Goal: Information Seeking & Learning: Learn about a topic

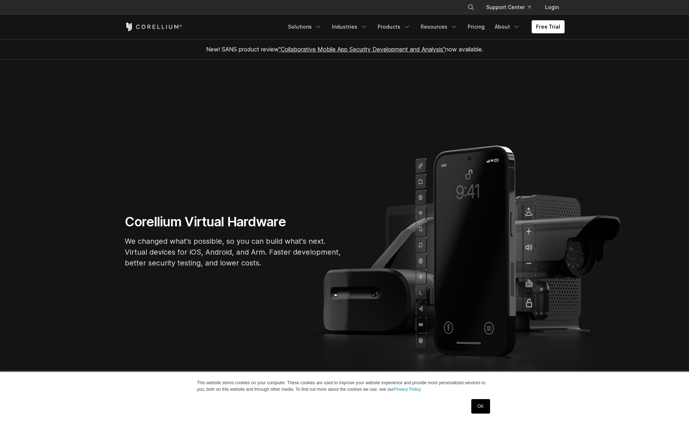
click at [481, 403] on link "OK" at bounding box center [480, 406] width 18 height 14
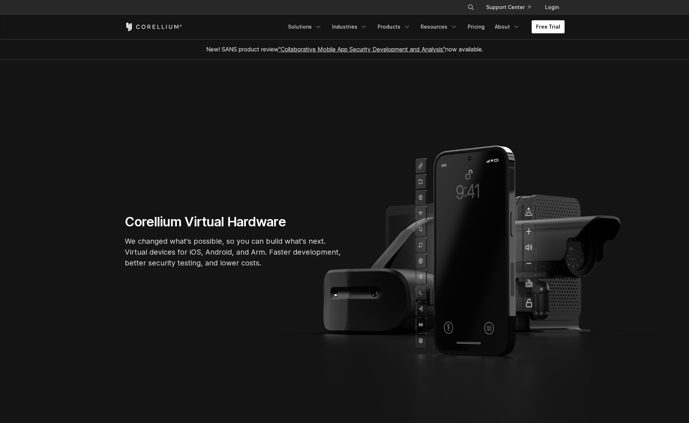
click at [554, 26] on link "Free Trial" at bounding box center [548, 26] width 33 height 13
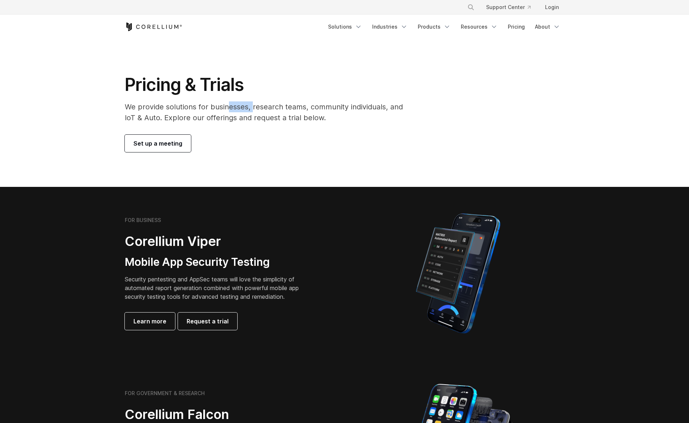
drag, startPoint x: 229, startPoint y: 105, endPoint x: 270, endPoint y: 112, distance: 42.2
click at [266, 112] on p "We provide solutions for businesses, research teams, community individuals, and…" at bounding box center [269, 112] width 288 height 22
drag, startPoint x: 289, startPoint y: 113, endPoint x: 329, endPoint y: 116, distance: 40.3
click at [289, 113] on p "We provide solutions for businesses, research teams, community individuals, and…" at bounding box center [269, 112] width 288 height 22
drag, startPoint x: 312, startPoint y: 114, endPoint x: 248, endPoint y: 106, distance: 64.9
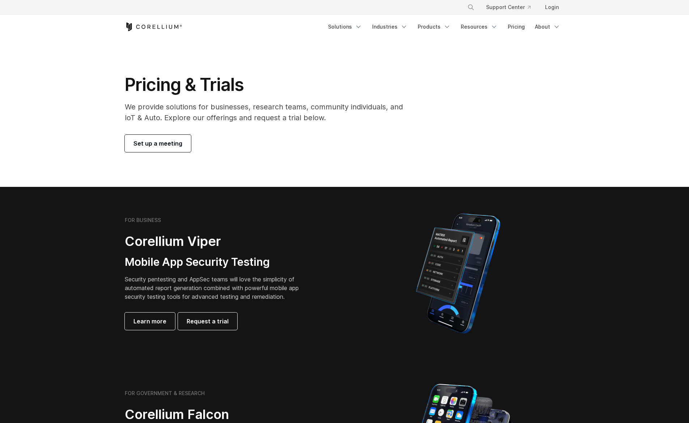
click at [269, 107] on p "We provide solutions for businesses, research teams, community individuals, and…" at bounding box center [269, 112] width 288 height 22
click at [247, 106] on p "We provide solutions for businesses, research teams, community individuals, and…" at bounding box center [269, 112] width 288 height 22
click at [208, 331] on div "FOR BUSINESS Corellium Viper Mobile App Security Testing Security pentesting an…" at bounding box center [345, 273] width 454 height 127
click at [238, 314] on div "Learn more Request a trial" at bounding box center [217, 320] width 185 height 17
click at [223, 320] on span "Request a trial" at bounding box center [208, 321] width 42 height 9
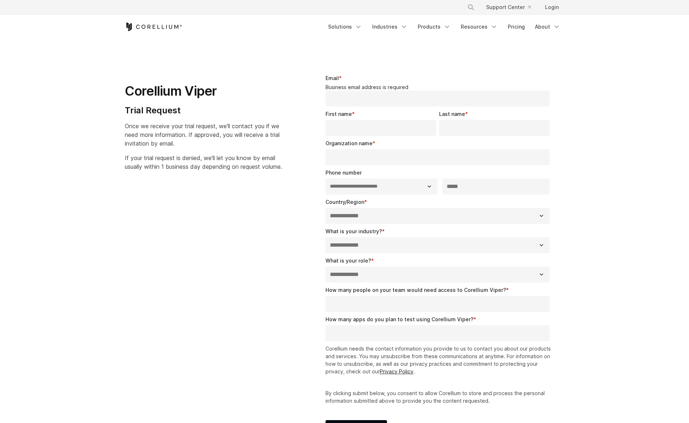
select select "**"
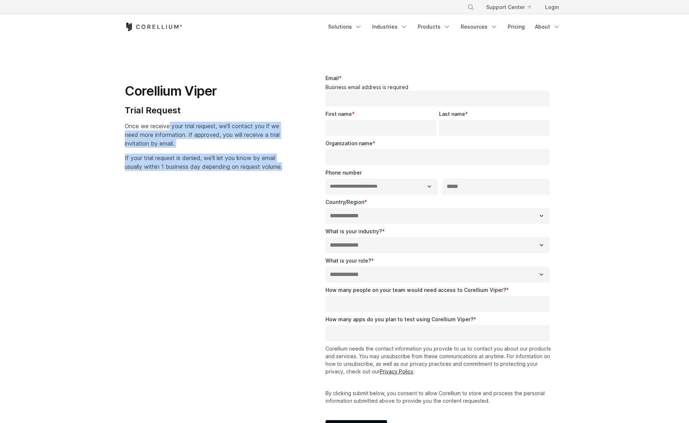
drag, startPoint x: 170, startPoint y: 124, endPoint x: 196, endPoint y: 178, distance: 60.4
click at [196, 171] on div "Corellium Viper Trial Request Once we receive your trial request, we'll contact…" at bounding box center [212, 119] width 175 height 102
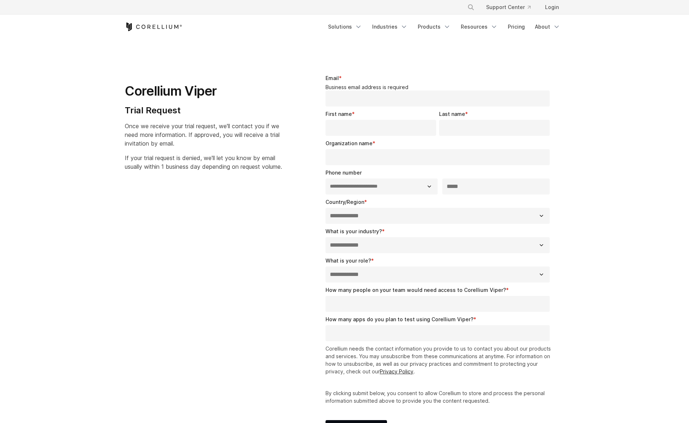
click at [198, 171] on p "If your trial request is denied, we'll let you know by email usually within 1 b…" at bounding box center [203, 161] width 157 height 17
click at [211, 133] on span "Once we receive your trial request, we'll contact you if we need more informati…" at bounding box center [202, 134] width 155 height 25
drag, startPoint x: 211, startPoint y: 134, endPoint x: 224, endPoint y: 182, distance: 50.2
click at [222, 171] on div "Corellium Viper Trial Request Once we receive your trial request, we'll contact…" at bounding box center [212, 119] width 175 height 102
click at [224, 177] on div "Corellium Viper Trial Request Once we receive your trial request, we'll contact…" at bounding box center [212, 120] width 189 height 114
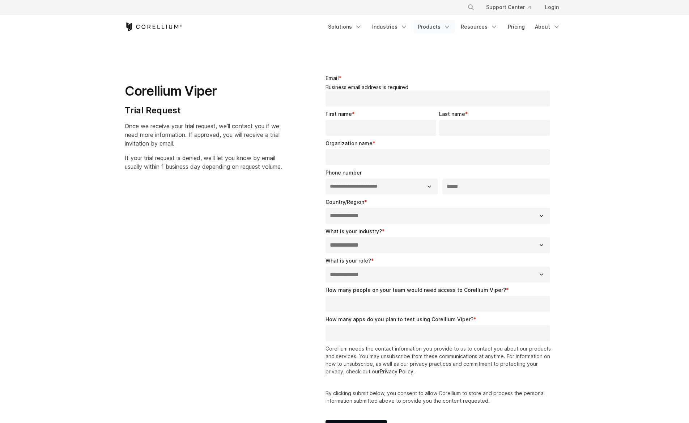
click at [433, 25] on link "Products" at bounding box center [435, 26] width 42 height 13
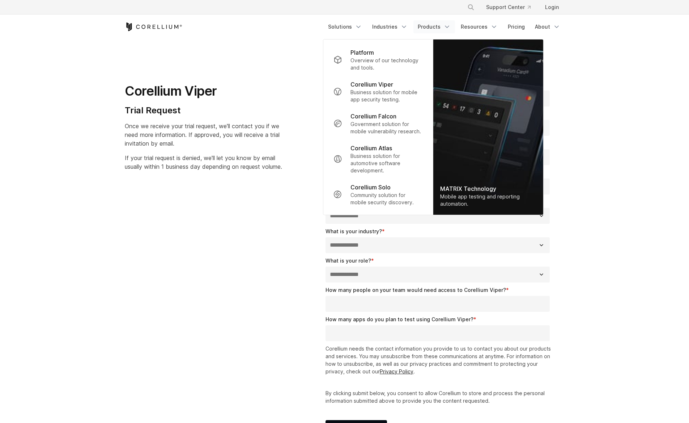
click at [607, 66] on section "**********" at bounding box center [344, 259] width 689 height 440
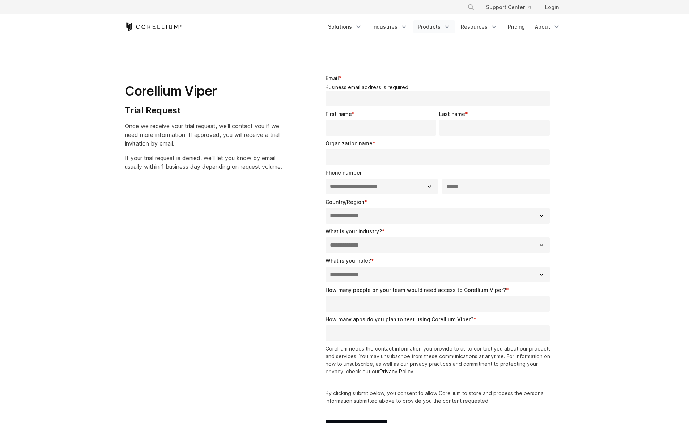
click at [435, 25] on link "Products" at bounding box center [435, 26] width 42 height 13
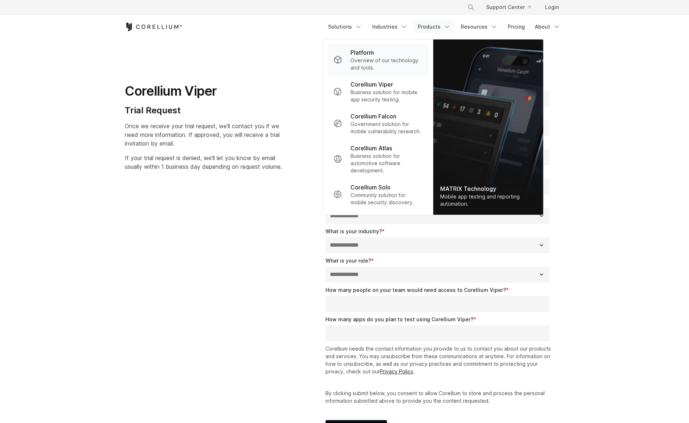
click at [376, 62] on p "Overview of our technology and tools." at bounding box center [387, 64] width 72 height 14
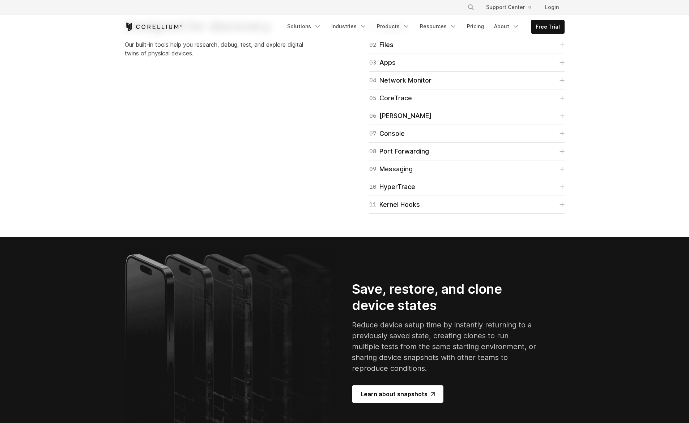
scroll to position [1213, 0]
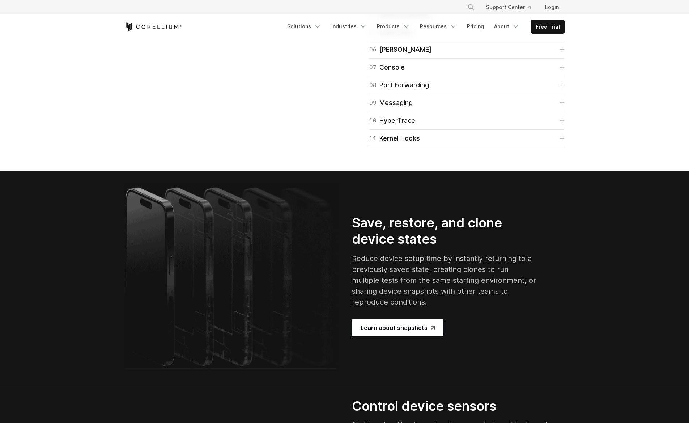
click at [567, 147] on div "01 Connect Quick Connect allows you to connect to virtual devices without a VPN…" at bounding box center [458, 49] width 227 height 195
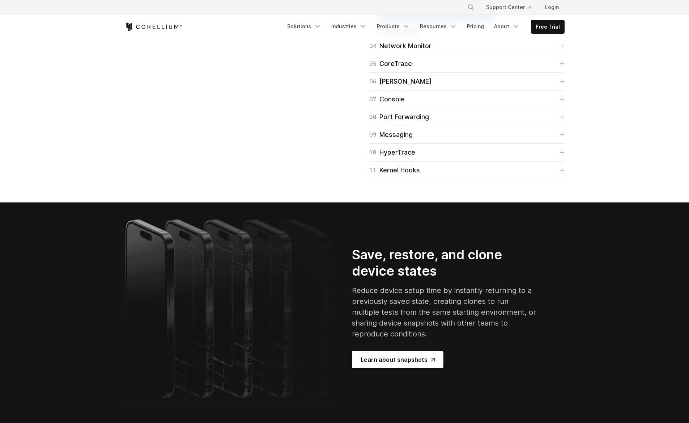
drag, startPoint x: 507, startPoint y: 181, endPoint x: 454, endPoint y: 173, distance: 53.7
click at [455, 22] on p "Manage and install apps from the UI, ADB or IDE. Load, launch, kill, and uninst…" at bounding box center [467, 12] width 176 height 17
drag, startPoint x: 453, startPoint y: 173, endPoint x: 465, endPoint y: 176, distance: 11.6
click at [453, 21] on span "Manage and install apps from the UI, ADB or IDE. Load, launch, kill, and uninst…" at bounding box center [464, 13] width 170 height 16
click at [600, 177] on section "Designed for discovery Our built-in tools help you research, debug, test, and e…" at bounding box center [344, 66] width 689 height 274
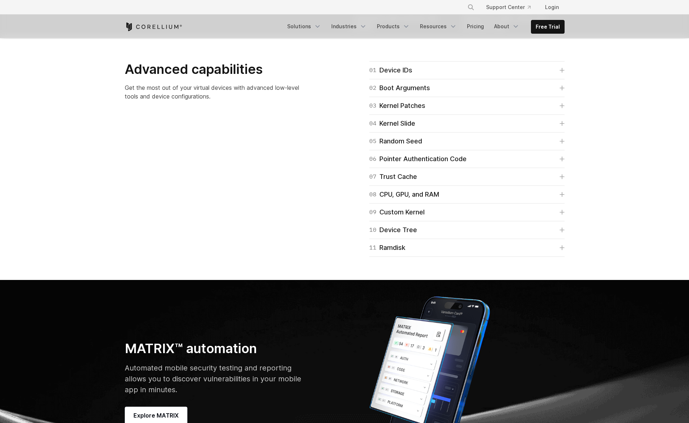
scroll to position [1895, 0]
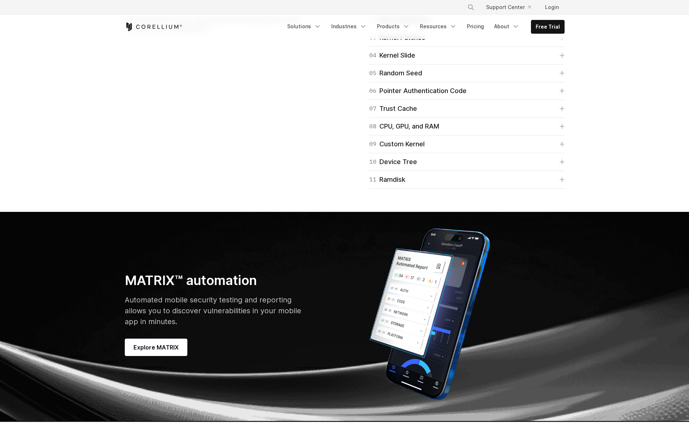
click at [564, 189] on div "01 Device IDs Devices, like iPhones and Androids, have various identifiers uniq…" at bounding box center [458, 90] width 227 height 195
click at [563, 5] on icon at bounding box center [562, 2] width 5 height 5
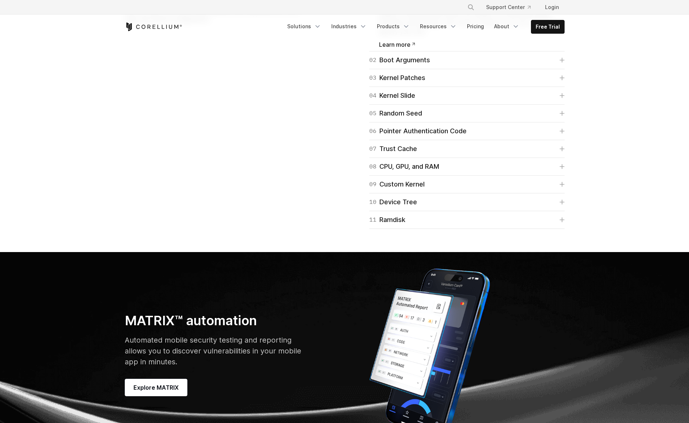
scroll to position [1909, 0]
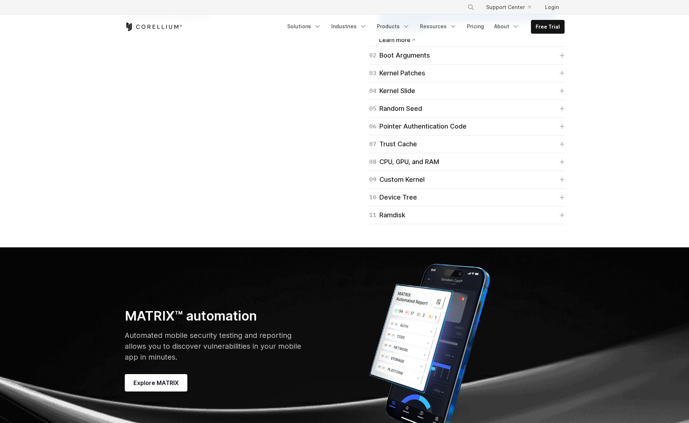
drag, startPoint x: 405, startPoint y: 232, endPoint x: 482, endPoint y: 253, distance: 80.5
click at [482, 31] on p "Devices, like iPhones and Androids, have various identifiers unique to that par…" at bounding box center [467, 13] width 176 height 35
click at [527, 31] on p "Devices, like iPhones and Androids, have various identifiers unique to that par…" at bounding box center [467, 13] width 176 height 35
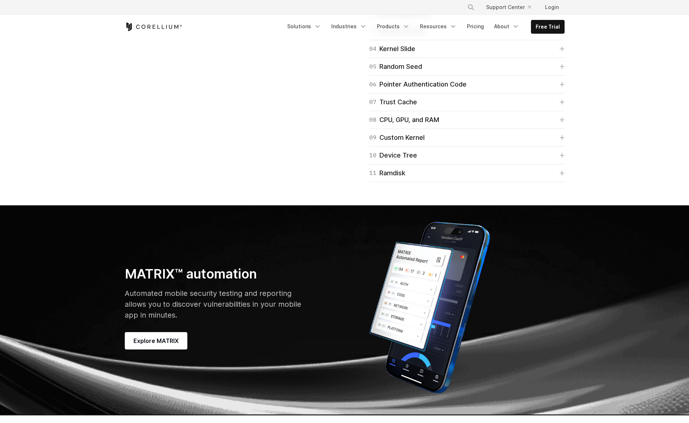
scroll to position [1977, 0]
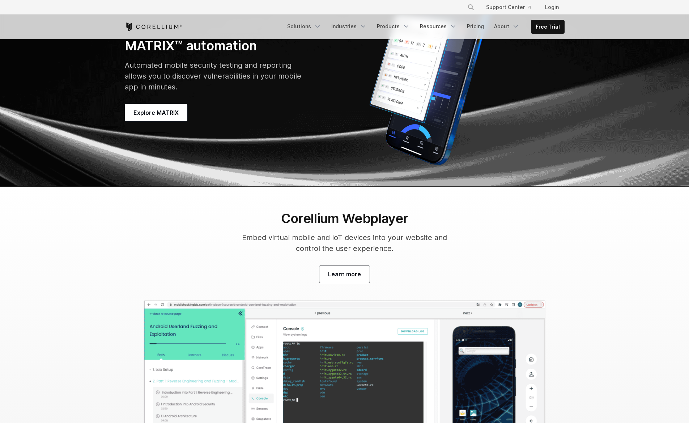
scroll to position [2215, 0]
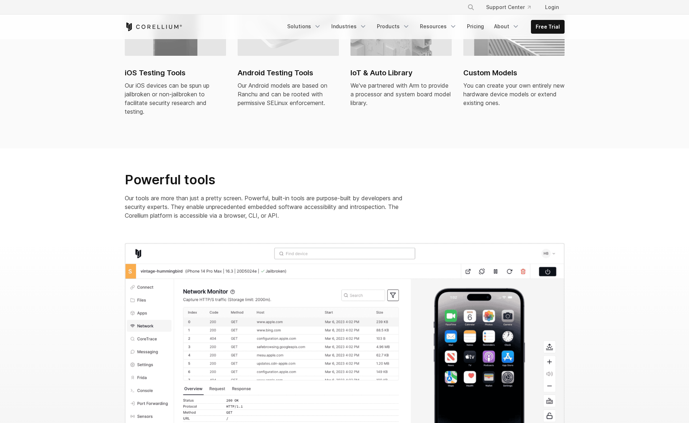
scroll to position [359, 0]
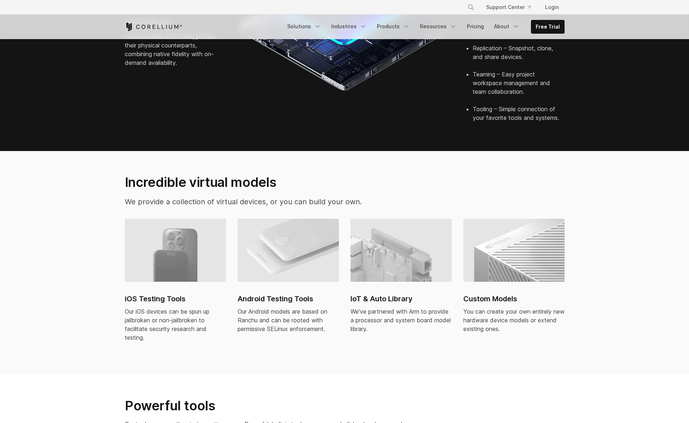
click at [158, 23] on icon "Corellium Home" at bounding box center [154, 26] width 58 height 9
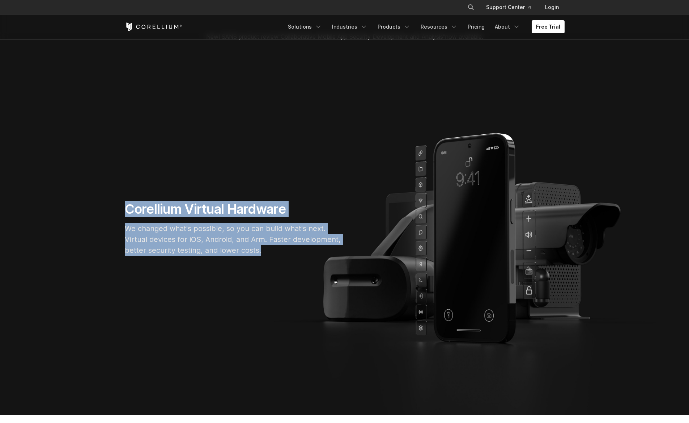
drag, startPoint x: 137, startPoint y: 200, endPoint x: 300, endPoint y: 251, distance: 171.1
click at [295, 249] on section "Corellium Virtual Hardware We changed what's possible, so you can build what's …" at bounding box center [344, 231] width 689 height 368
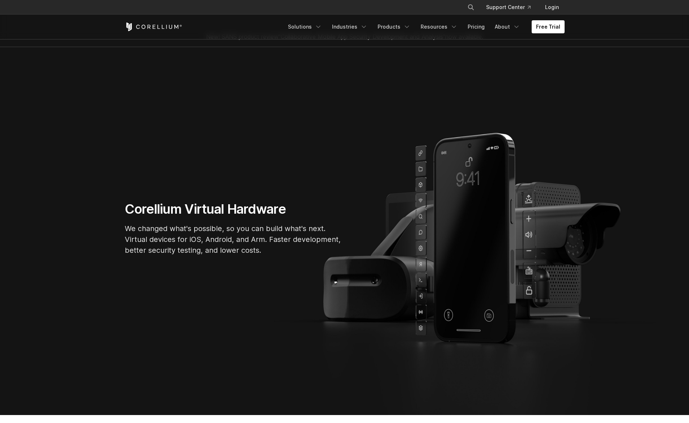
click at [300, 252] on p "We changed what's possible, so you can build what's next. Virtual devices for i…" at bounding box center [233, 239] width 217 height 33
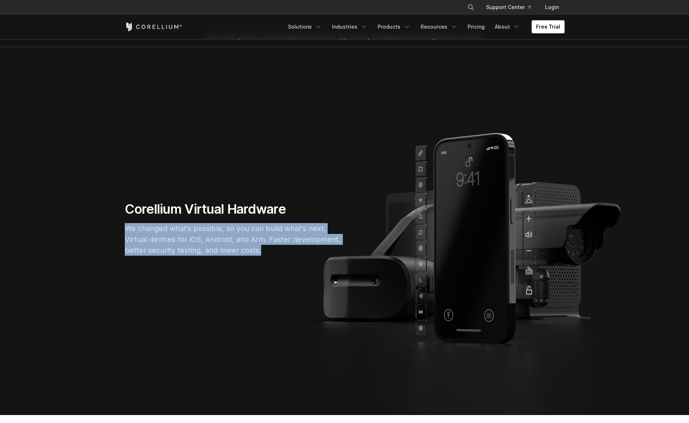
drag, startPoint x: 168, startPoint y: 230, endPoint x: 89, endPoint y: 216, distance: 79.7
click at [89, 217] on section "Corellium Virtual Hardware We changed what's possible, so you can build what's …" at bounding box center [344, 231] width 689 height 368
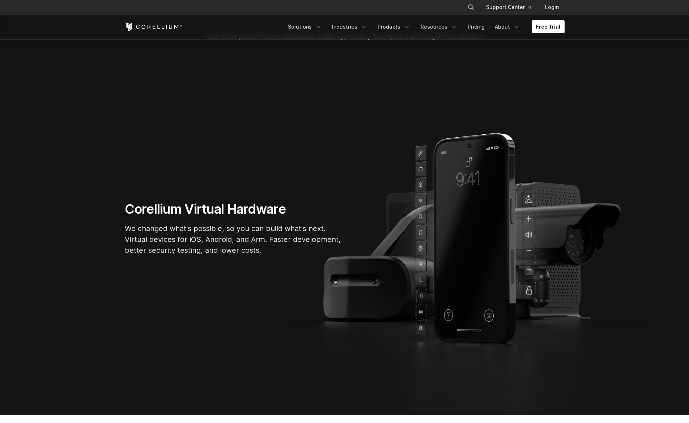
drag, startPoint x: 102, startPoint y: 207, endPoint x: 118, endPoint y: 208, distance: 15.9
click at [103, 207] on section "Corellium Virtual Hardware We changed what's possible, so you can build what's …" at bounding box center [344, 231] width 689 height 368
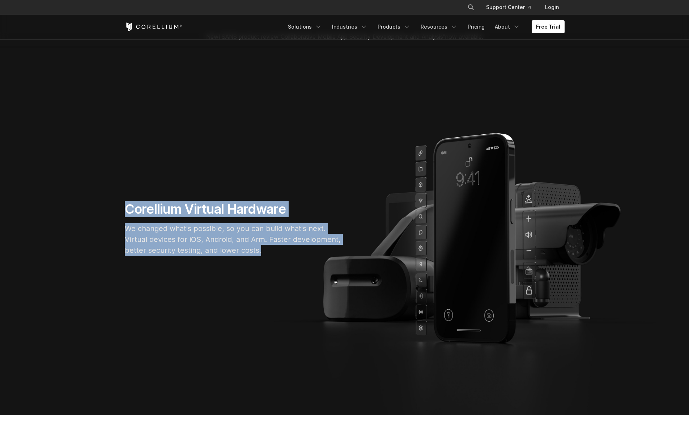
drag, startPoint x: 118, startPoint y: 208, endPoint x: 280, endPoint y: 259, distance: 169.7
click at [275, 259] on div "Corellium Virtual Hardware We changed what's possible, so you can build what's …" at bounding box center [234, 231] width 232 height 60
click at [280, 259] on div "Corellium Virtual Hardware We changed what's possible, so you can build what's …" at bounding box center [234, 231] width 232 height 60
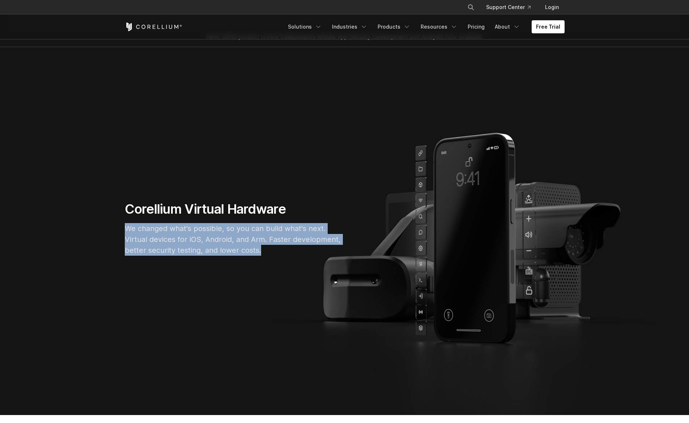
drag, startPoint x: 282, startPoint y: 252, endPoint x: 100, endPoint y: 226, distance: 183.9
click at [100, 226] on section "Corellium Virtual Hardware We changed what's possible, so you can build what's …" at bounding box center [344, 231] width 689 height 368
drag, startPoint x: 126, startPoint y: 227, endPoint x: 284, endPoint y: 249, distance: 159.7
click at [282, 249] on p "We changed what's possible, so you can build what's next. Virtual devices for i…" at bounding box center [233, 239] width 217 height 33
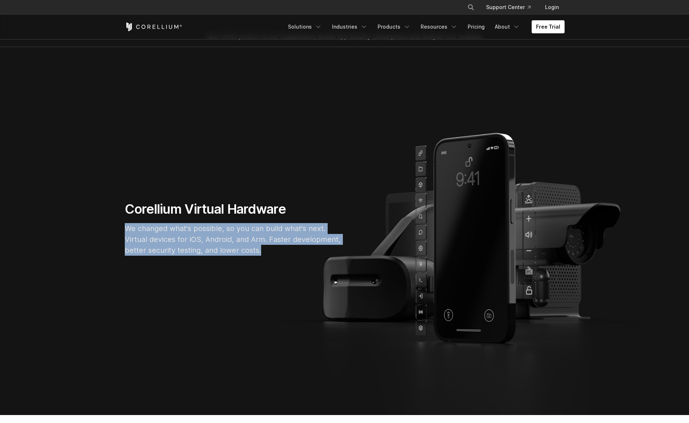
click at [284, 249] on p "We changed what's possible, so you can build what's next. Virtual devices for i…" at bounding box center [233, 239] width 217 height 33
drag, startPoint x: 274, startPoint y: 250, endPoint x: 111, endPoint y: 228, distance: 163.6
click at [111, 228] on section "Corellium Virtual Hardware We changed what's possible, so you can build what's …" at bounding box center [344, 231] width 689 height 368
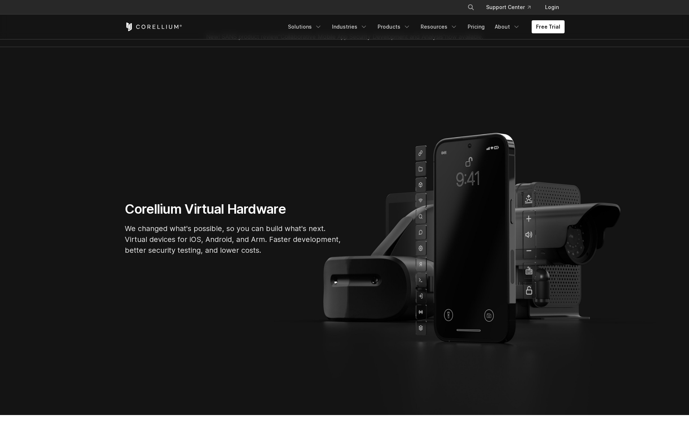
drag, startPoint x: 304, startPoint y: 257, endPoint x: 297, endPoint y: 255, distance: 7.0
click at [304, 257] on div "Corellium Virtual Hardware We changed what's possible, so you can build what's …" at bounding box center [234, 231] width 232 height 60
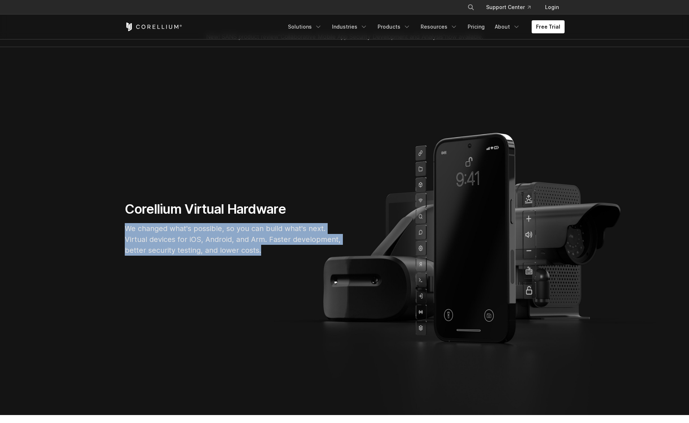
drag, startPoint x: 284, startPoint y: 254, endPoint x: 87, endPoint y: 223, distance: 199.9
click at [87, 223] on section "Corellium Virtual Hardware We changed what's possible, so you can build what's …" at bounding box center [344, 231] width 689 height 368
click at [284, 243] on p "We changed what's possible, so you can build what's next. Virtual devices for i…" at bounding box center [233, 239] width 217 height 33
drag, startPoint x: 306, startPoint y: 248, endPoint x: 110, endPoint y: 224, distance: 198.4
click at [110, 224] on section "Corellium Virtual Hardware We changed what's possible, so you can build what's …" at bounding box center [344, 231] width 689 height 368
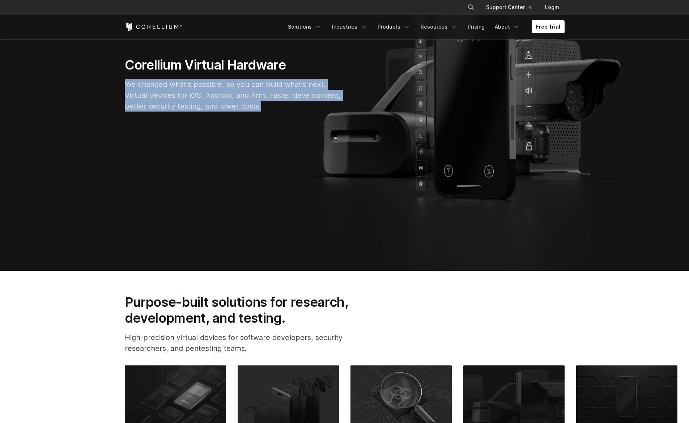
scroll to position [338, 0]
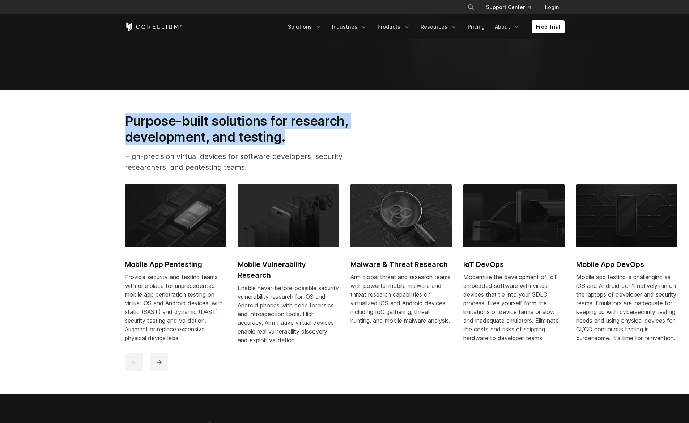
drag, startPoint x: 259, startPoint y: 135, endPoint x: 70, endPoint y: 124, distance: 188.8
click at [70, 126] on section "Purpose-built solutions for research, development, and testing. High-precision …" at bounding box center [344, 242] width 689 height 304
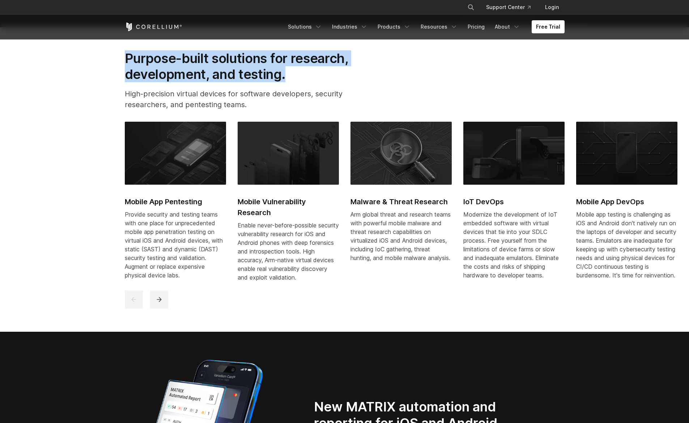
scroll to position [406, 0]
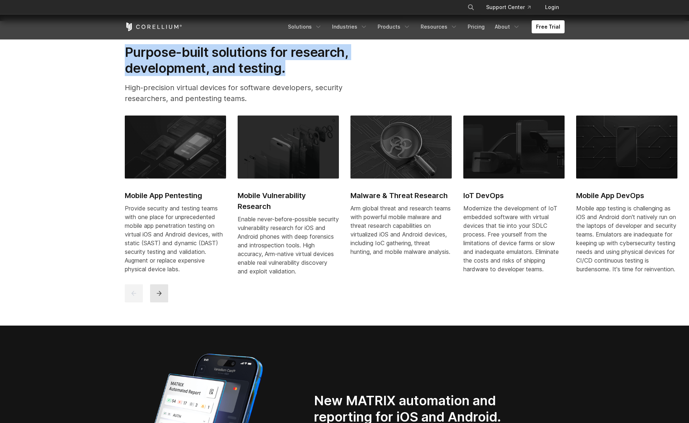
click at [161, 302] on button "next" at bounding box center [159, 293] width 18 height 18
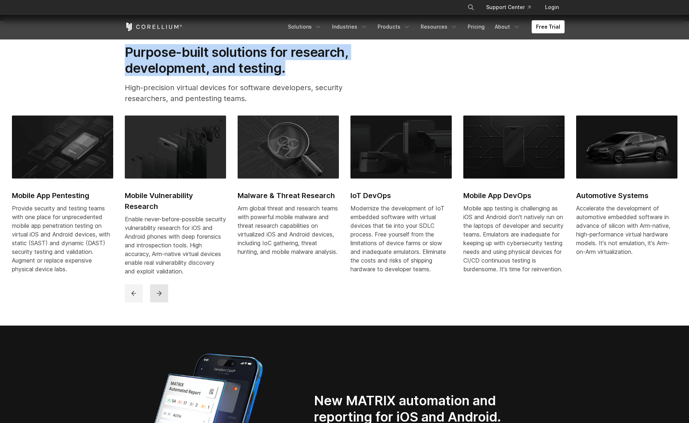
click at [161, 302] on button "next" at bounding box center [159, 293] width 18 height 18
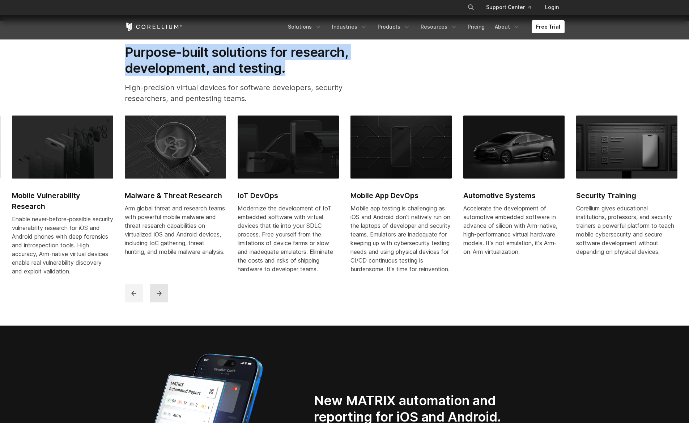
click at [164, 301] on button "next" at bounding box center [159, 293] width 18 height 18
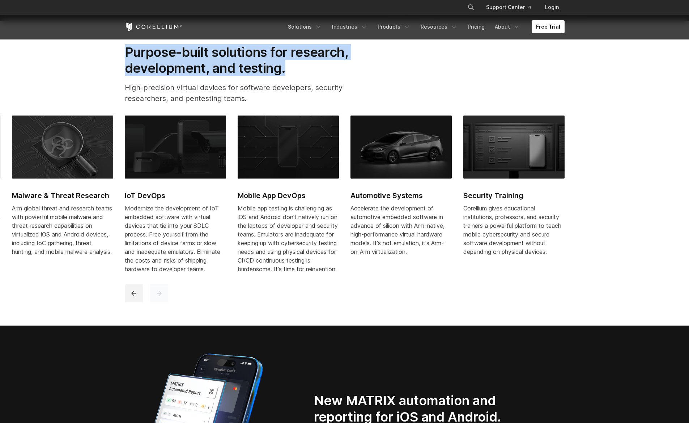
click at [164, 301] on button "next" at bounding box center [159, 293] width 18 height 18
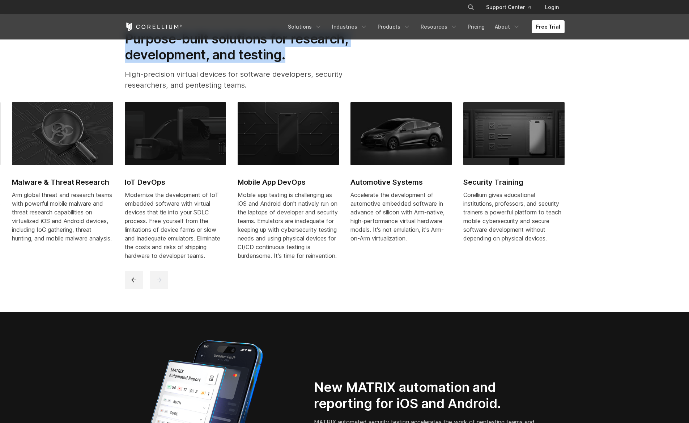
scroll to position [564, 0]
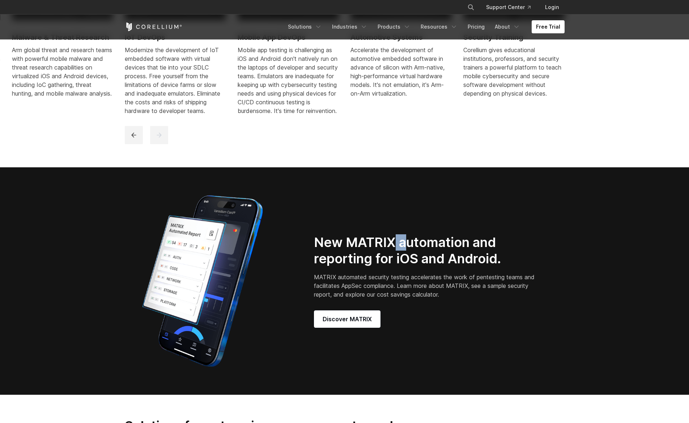
drag, startPoint x: 397, startPoint y: 245, endPoint x: 432, endPoint y: 289, distance: 56.9
click at [429, 287] on div "New MATRIX automation and reporting for iOS and Android. MATRIX automated secur…" at bounding box center [434, 280] width 241 height 93
click at [459, 299] on p "MATRIX automated security testing accelerates the work of pentesting teams and …" at bounding box center [425, 285] width 223 height 26
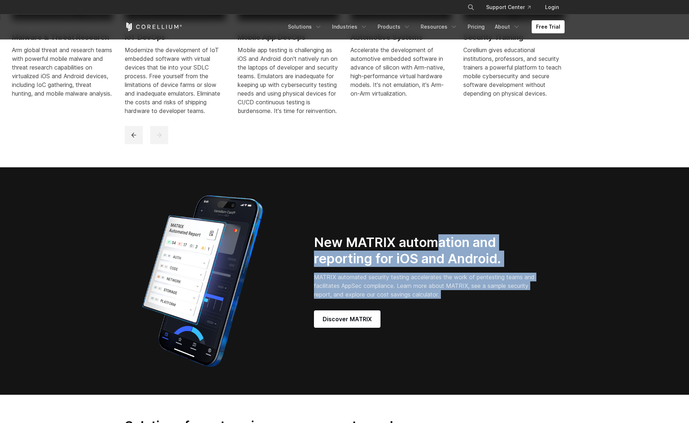
drag, startPoint x: 481, startPoint y: 314, endPoint x: 427, endPoint y: 232, distance: 98.9
click at [429, 235] on div "New MATRIX automation and reporting for iOS and Android. MATRIX automated secur…" at bounding box center [345, 280] width 454 height 181
click at [427, 232] on div "New MATRIX automation and reporting for iOS and Android. MATRIX automated secur…" at bounding box center [345, 280] width 454 height 181
drag, startPoint x: 417, startPoint y: 231, endPoint x: 466, endPoint y: 313, distance: 95.1
click at [460, 309] on div "New MATRIX automation and reporting for iOS and Android. MATRIX automated secur…" at bounding box center [345, 280] width 454 height 181
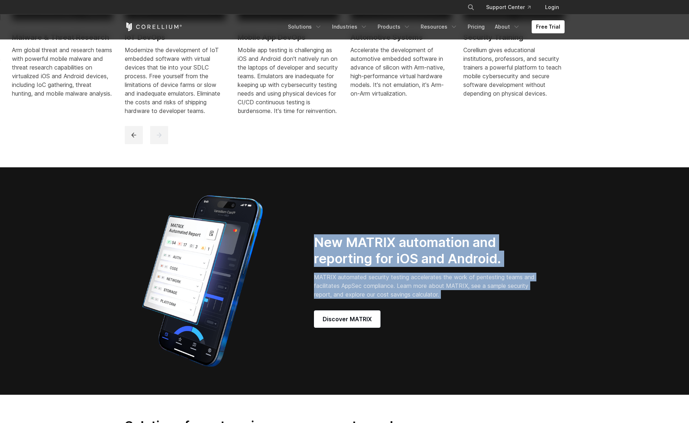
click at [468, 313] on div "New MATRIX automation and reporting for iOS and Android. MATRIX automated secur…" at bounding box center [434, 280] width 241 height 93
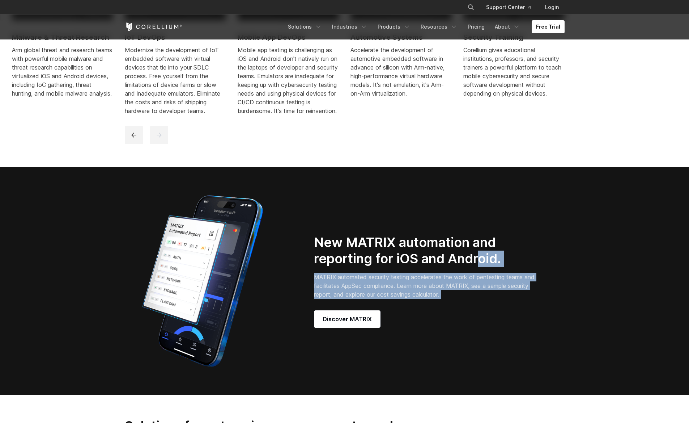
drag, startPoint x: 490, startPoint y: 289, endPoint x: 466, endPoint y: 250, distance: 46.1
click at [470, 257] on div "New MATRIX automation and reporting for iOS and Android. MATRIX automated secur…" at bounding box center [434, 280] width 241 height 93
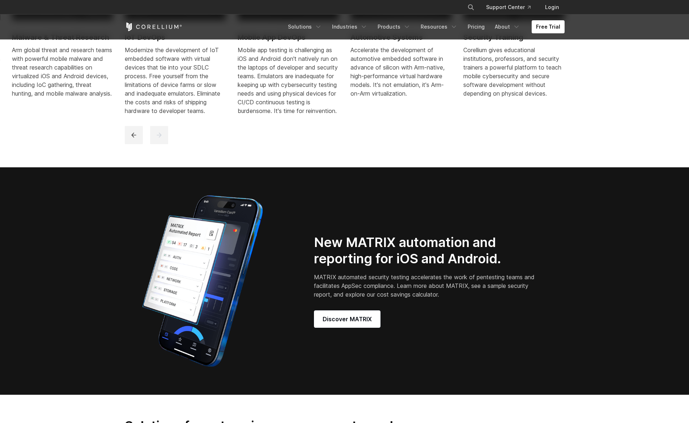
click at [465, 246] on h2 "New MATRIX automation and reporting for iOS and Android." at bounding box center [425, 250] width 223 height 33
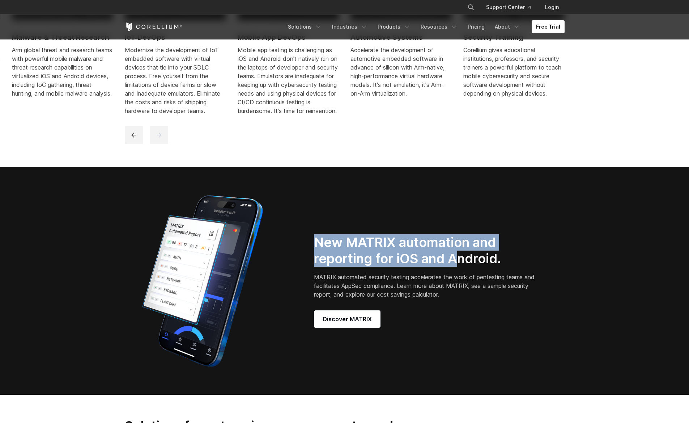
click at [482, 307] on div "New MATRIX automation and reporting for iOS and Android. MATRIX automated secur…" at bounding box center [345, 280] width 454 height 181
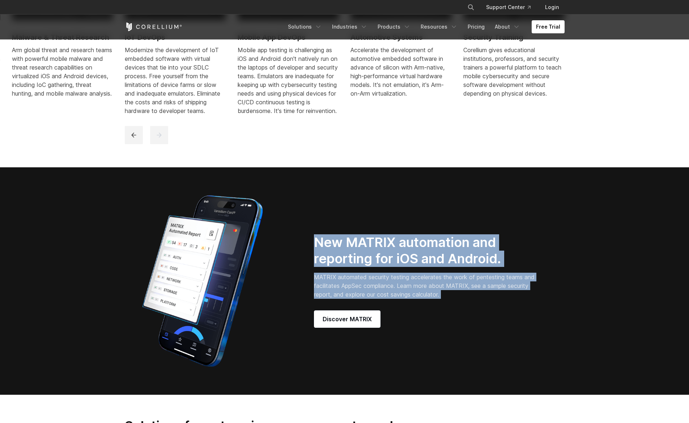
click at [492, 315] on div "New MATRIX automation and reporting for iOS and Android. MATRIX automated secur…" at bounding box center [434, 280] width 241 height 93
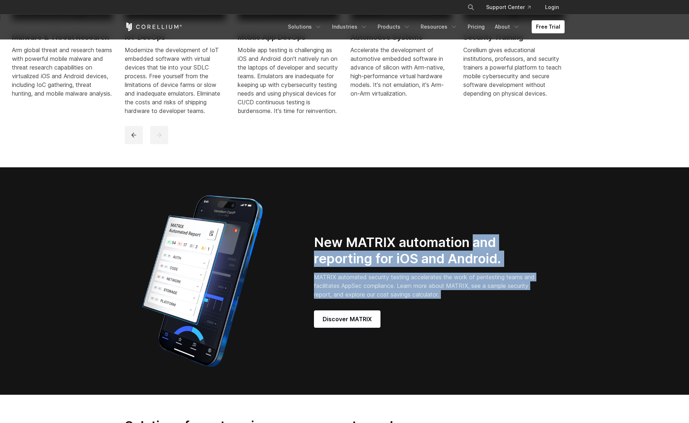
drag, startPoint x: 475, startPoint y: 250, endPoint x: 464, endPoint y: 236, distance: 18.0
click at [467, 240] on div "New MATRIX automation and reporting for iOS and Android. MATRIX automated secur…" at bounding box center [345, 280] width 454 height 181
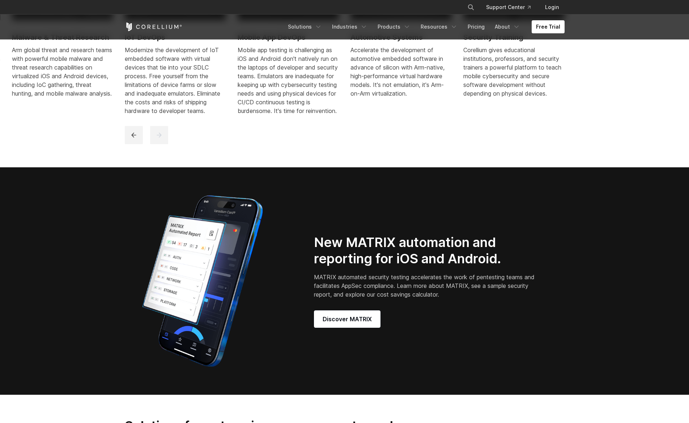
click at [453, 225] on div "New MATRIX automation and reporting for iOS and Android. MATRIX automated secur…" at bounding box center [345, 280] width 454 height 181
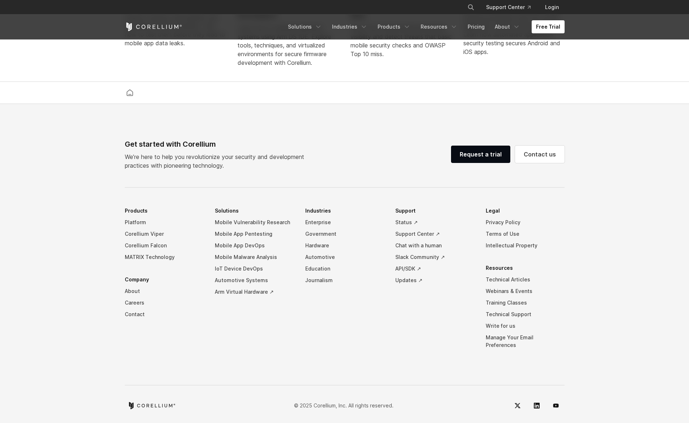
scroll to position [1688, 0]
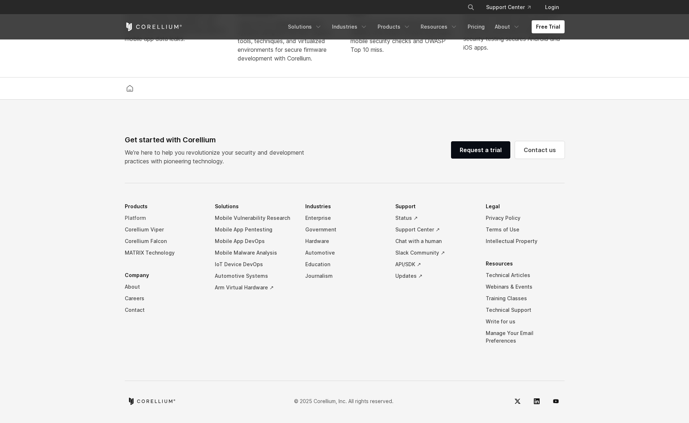
click at [134, 222] on link "Platform" at bounding box center [164, 218] width 79 height 12
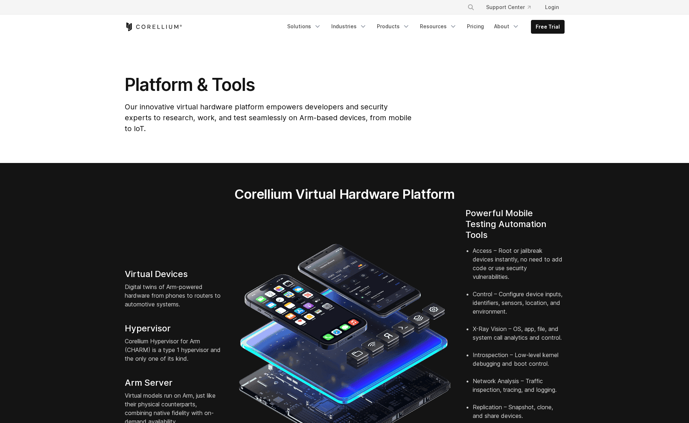
click at [577, 86] on section "Platform & Tools Our innovative virtual hardware platform empowers developers a…" at bounding box center [344, 101] width 689 height 124
click at [623, 95] on section "Platform & Tools Our innovative virtual hardware platform empowers developers a…" at bounding box center [344, 101] width 689 height 124
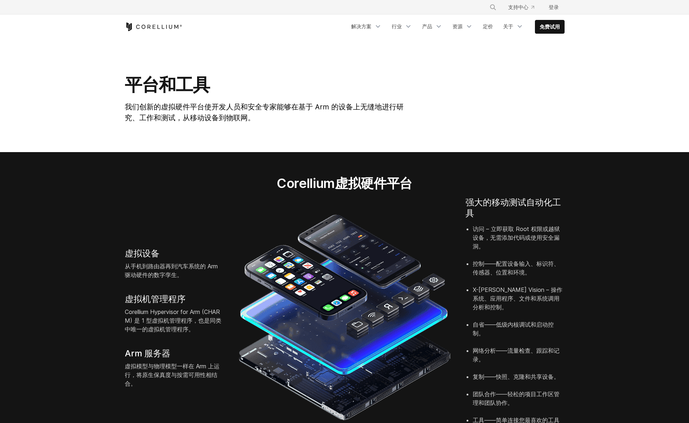
click at [497, 84] on div "平台和工具 我们创新的虚拟硬件平台使开发人员和安全专家能够在基于 Arm 的设备上无缝地进行研究、工作和测试，从移动设备到物联网。" at bounding box center [345, 101] width 454 height 55
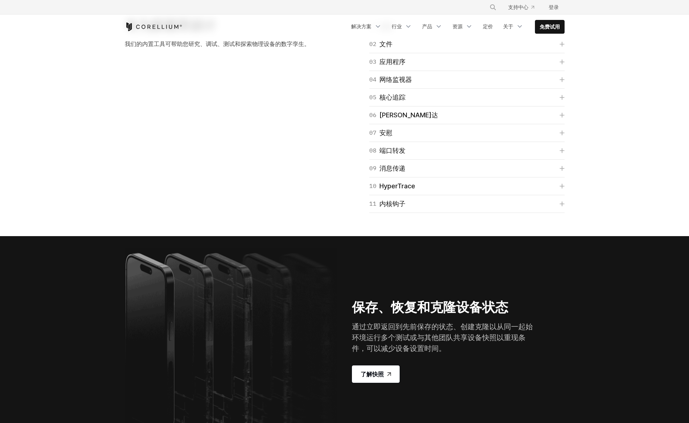
scroll to position [1066, 0]
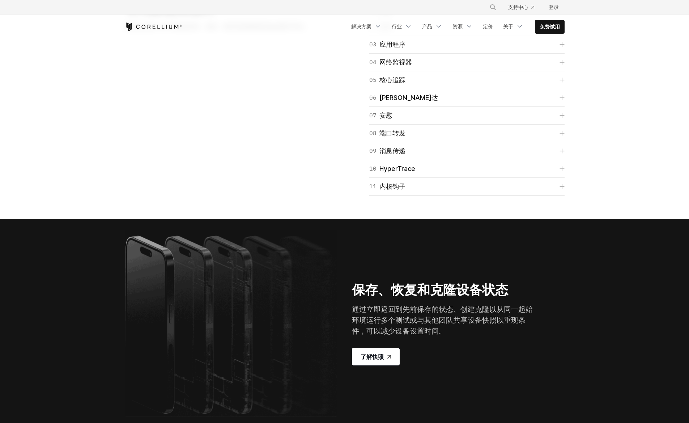
click at [424, 32] on link "02 文件" at bounding box center [466, 27] width 195 height 10
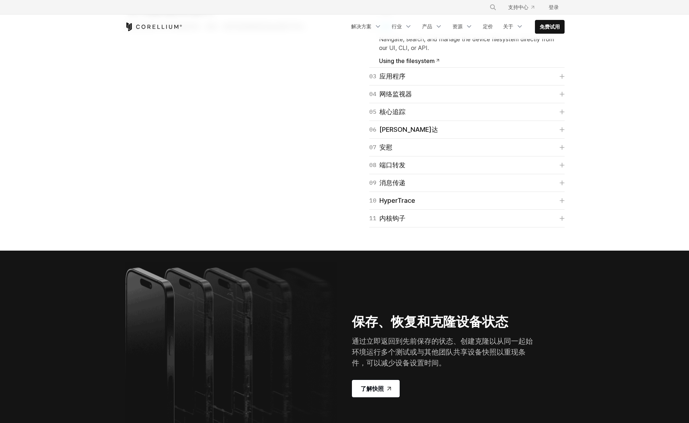
scroll to position [1080, 0]
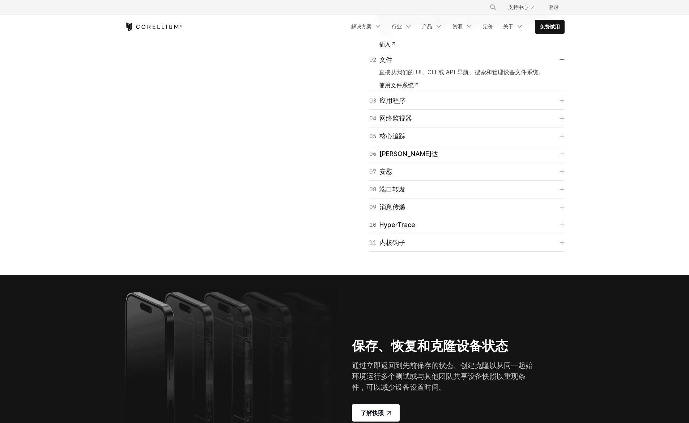
scroll to position [1137, 0]
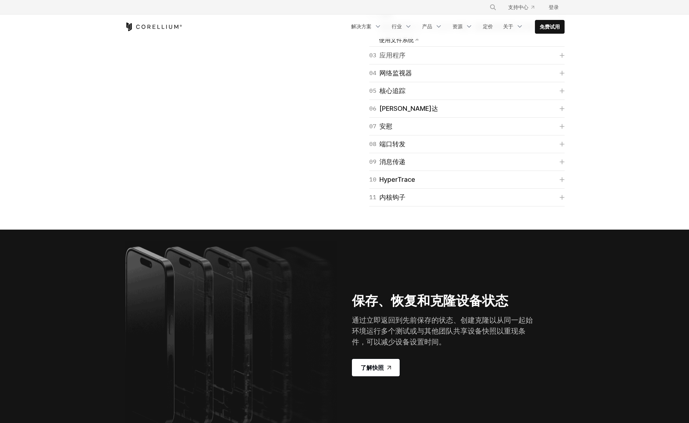
click at [435, 60] on link "03 应用程序" at bounding box center [466, 55] width 195 height 10
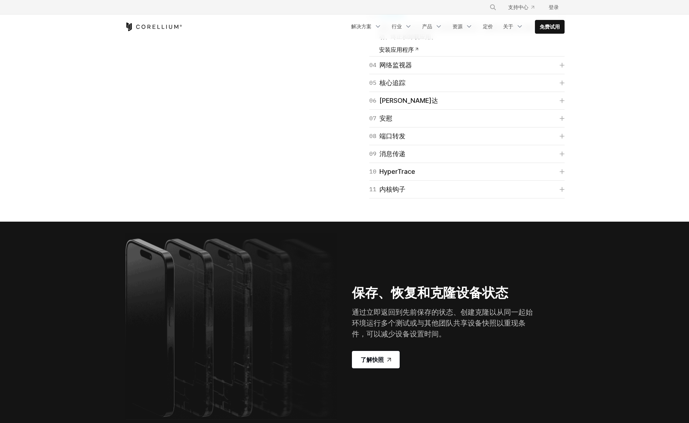
scroll to position [1204, 0]
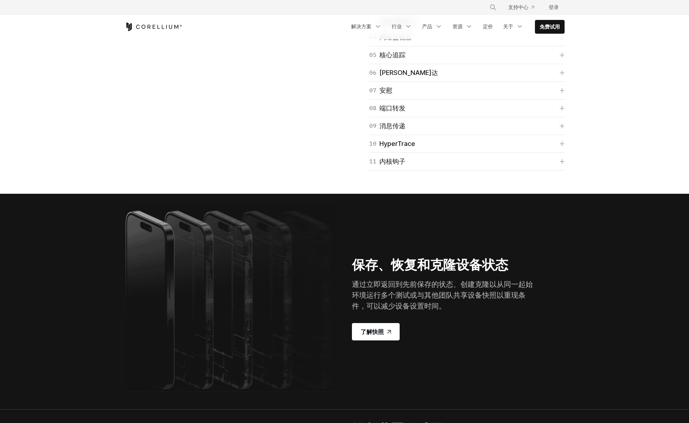
click at [486, 42] on link "04 网络监视器" at bounding box center [466, 37] width 195 height 10
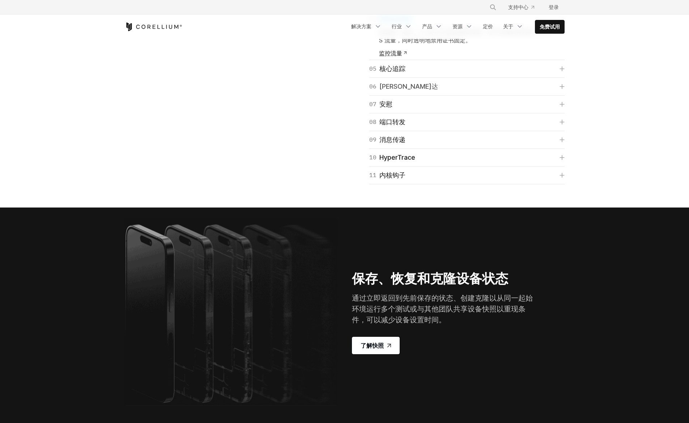
scroll to position [1268, 0]
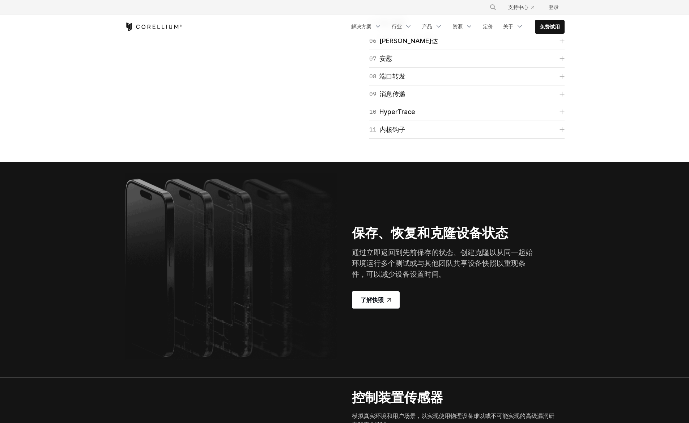
click at [520, 28] on link "05 核心追踪" at bounding box center [466, 23] width 195 height 10
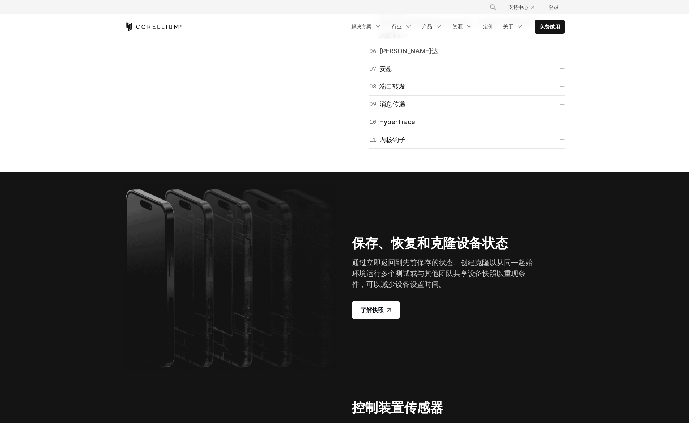
click at [519, 56] on link "06 [PERSON_NAME]达" at bounding box center [466, 51] width 195 height 10
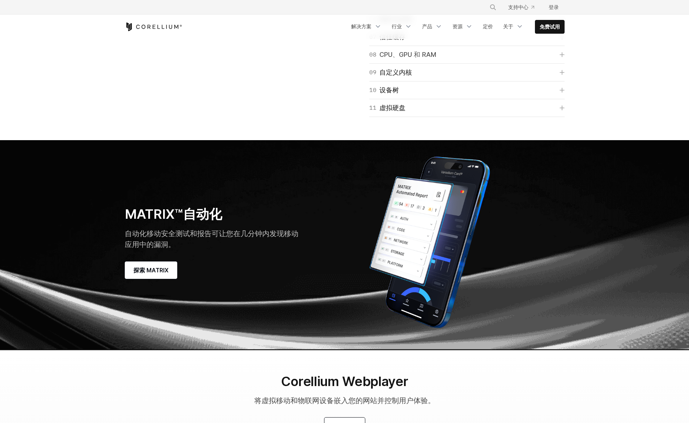
scroll to position [2108, 0]
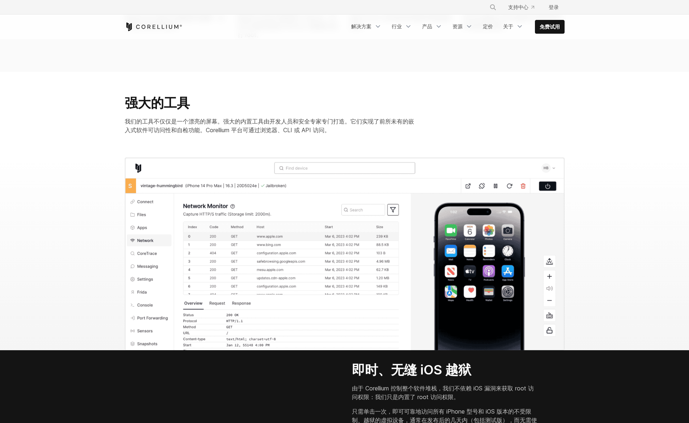
scroll to position [754, 0]
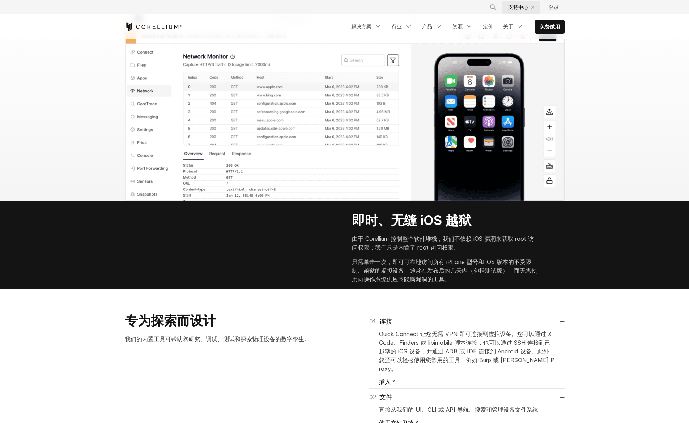
click at [521, 6] on font "支持中心" at bounding box center [518, 7] width 20 height 6
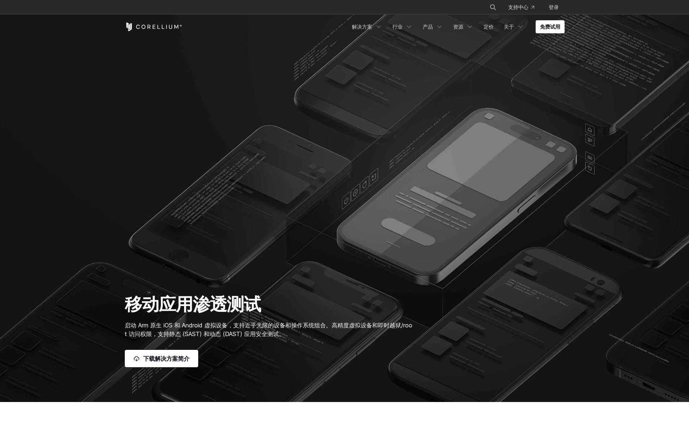
click at [609, 115] on section "移动应用渗透测试 启动 Arm 原生 iOS 和 Android 虚拟设备，支持近乎无限的设备和操作系统组合。高精度虚拟设备和即时越狱/root 访问权限，支…" at bounding box center [344, 201] width 689 height 402
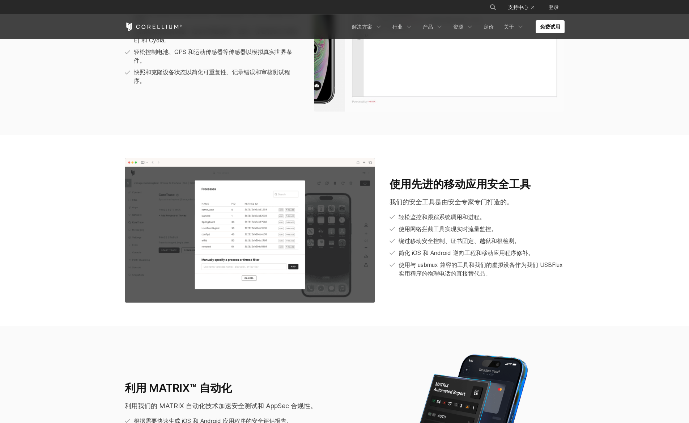
scroll to position [731, 0]
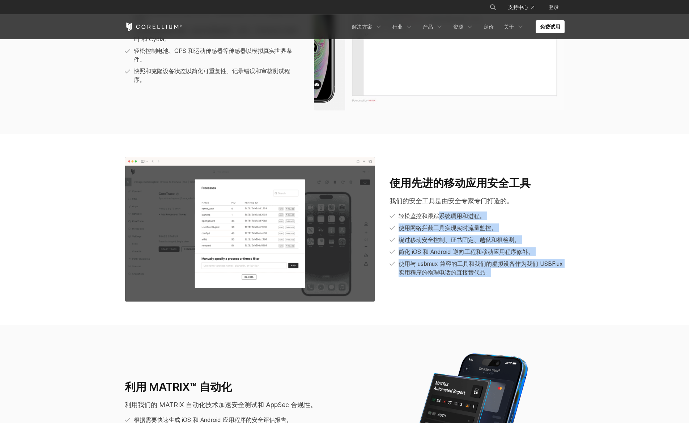
drag, startPoint x: 440, startPoint y: 219, endPoint x: 512, endPoint y: 279, distance: 93.3
click at [509, 278] on div "使用先进的移动应用安全工具 我们的安全工具是由安全专家专门打造的。 轻松监控和跟踪系统调用和进程。 使用网络拦截工具实现实时流量监控。 绕过移动安全控制、证书…" at bounding box center [476, 229] width 189 height 106
click at [542, 275] on span "使用与 usbmux 兼容的工具和我们的虚拟设备作为我们 USBFlux 实用程序的物理电话的直接替代品。" at bounding box center [482, 267] width 166 height 17
drag, startPoint x: 565, startPoint y: 267, endPoint x: 556, endPoint y: 219, distance: 48.2
click at [555, 227] on div "使用先进的移动应用安全工具 我们的安全工具是由安全专家专门打造的。 轻松监控和跟踪系统调用和进程。 使用网络拦截工具实现实时流量监控。 绕过移动安全控制、证书…" at bounding box center [476, 229] width 189 height 106
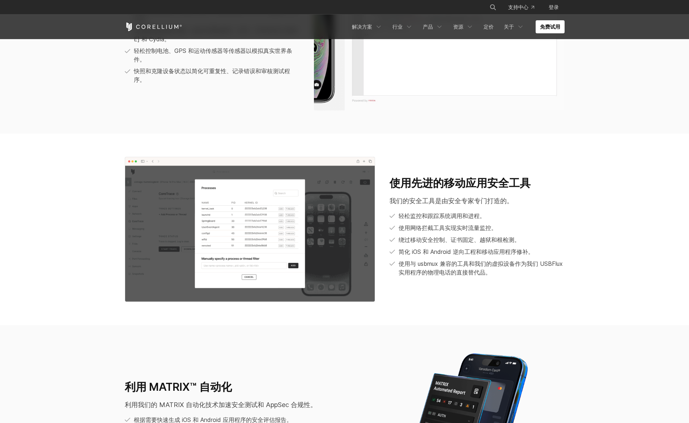
click at [556, 219] on li "轻松监控和跟踪系统调用和进程。" at bounding box center [477, 215] width 175 height 9
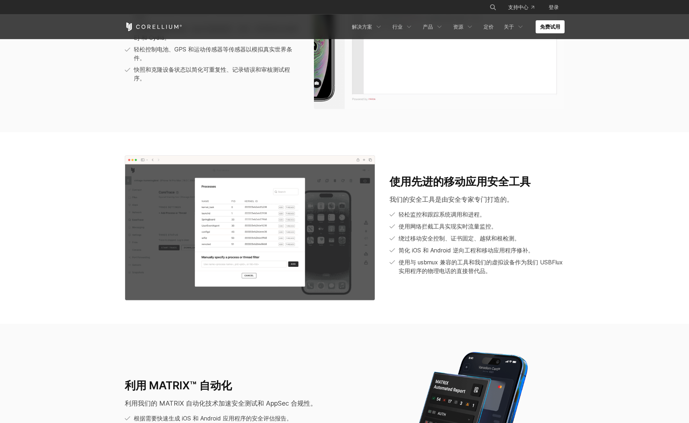
scroll to position [733, 0]
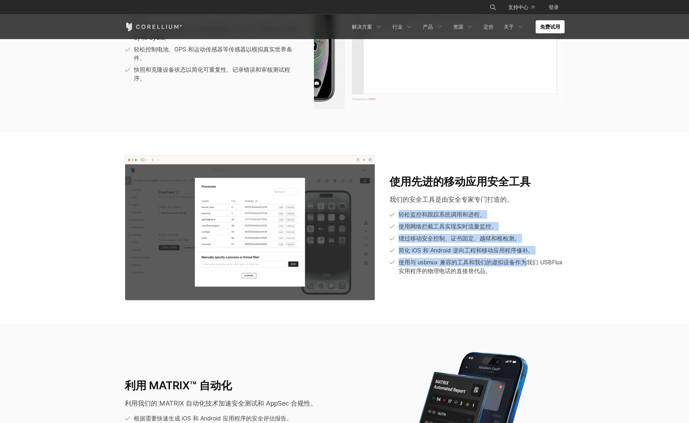
drag, startPoint x: 496, startPoint y: 218, endPoint x: 534, endPoint y: 269, distance: 63.4
click at [529, 267] on div "使用先进的移动应用安全工具 我们的安全工具是由安全专家专门打造的。 轻松监控和跟踪系统调用和进程。 使用网络拦截工具实现实时流量监控。 绕过移动安全控制、证书…" at bounding box center [477, 225] width 175 height 100
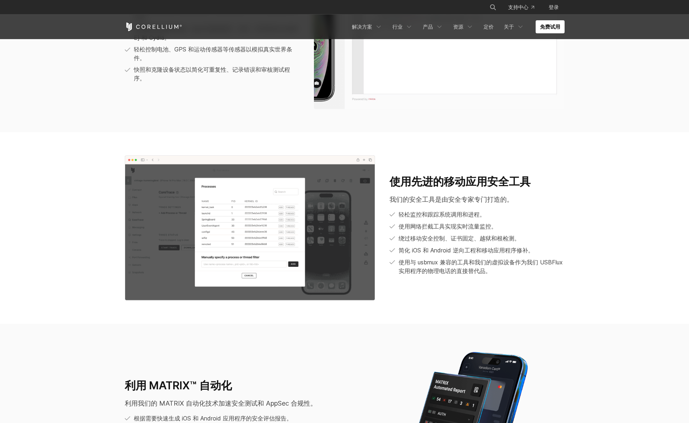
click at [536, 270] on span "使用与 usbmux 兼容的工具和我们的虚拟设备作为我们 USBFlux 实用程序的物理电话的直接替代品。" at bounding box center [482, 266] width 166 height 17
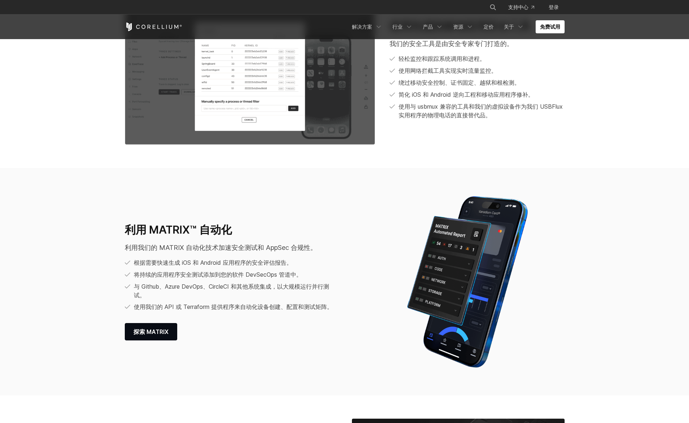
scroll to position [954, 0]
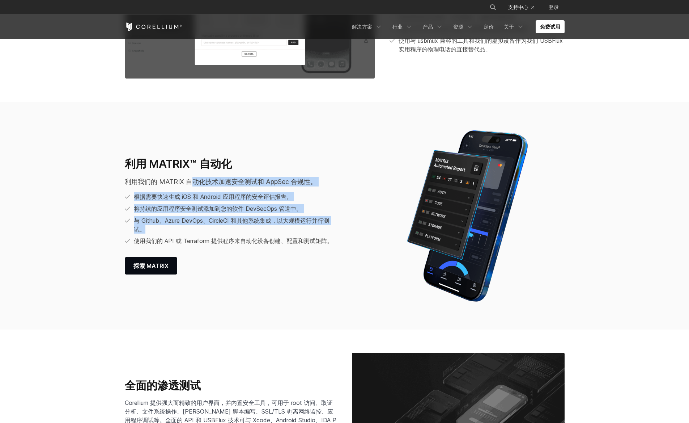
drag, startPoint x: 190, startPoint y: 179, endPoint x: 258, endPoint y: 234, distance: 87.0
click at [253, 232] on div "利用 MATRIX™ 自动化 利用我们的 MATRIX 自动化技术加速安全测试和 AppSec 合规性。 根据需要快速生成 iOS 和 Android 应用程…" at bounding box center [250, 215] width 251 height 117
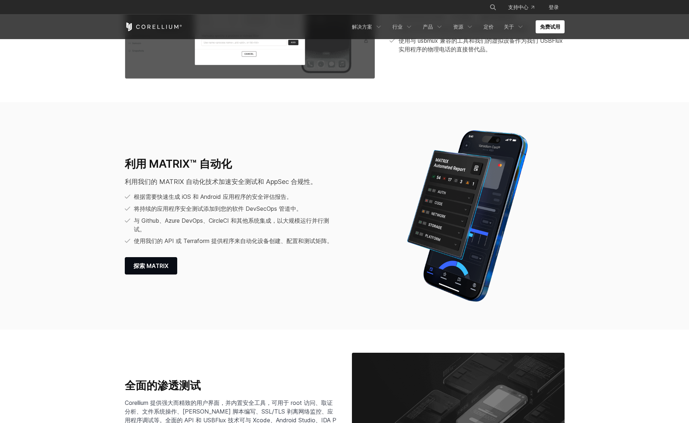
click at [293, 240] on font "使用我们的 API 或 Terraform 提供程序来自动化设备创建、配置和测试矩阵。" at bounding box center [233, 240] width 199 height 7
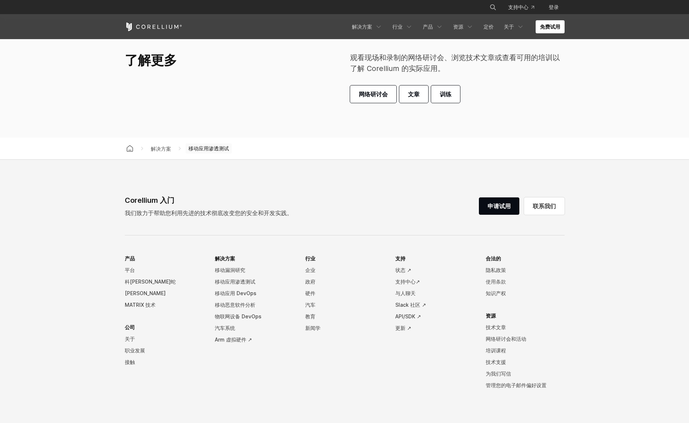
scroll to position [2248, 0]
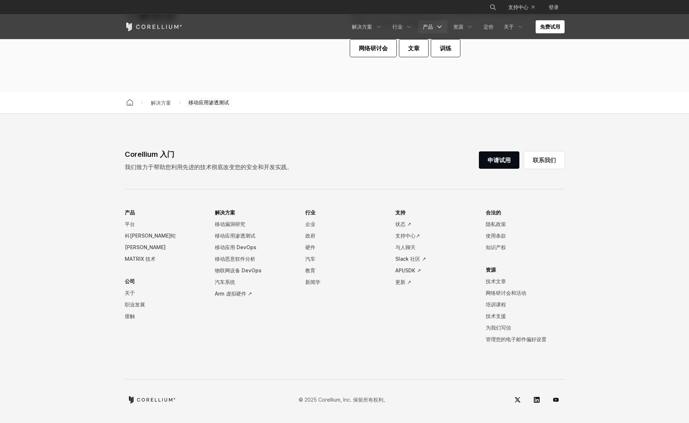
click at [430, 25] on font "产品" at bounding box center [428, 27] width 10 height 6
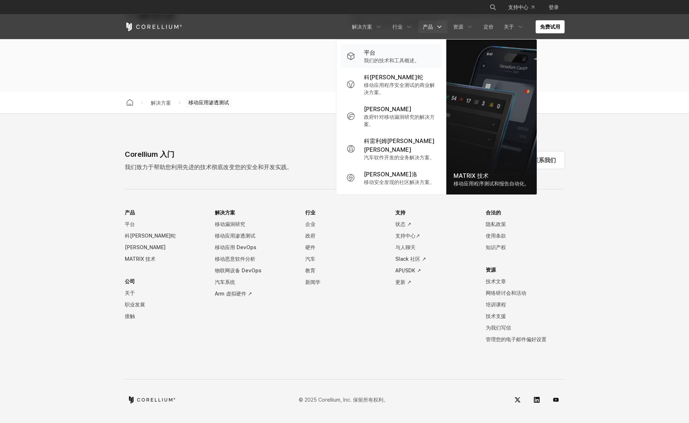
click at [392, 56] on div "平台" at bounding box center [392, 52] width 56 height 9
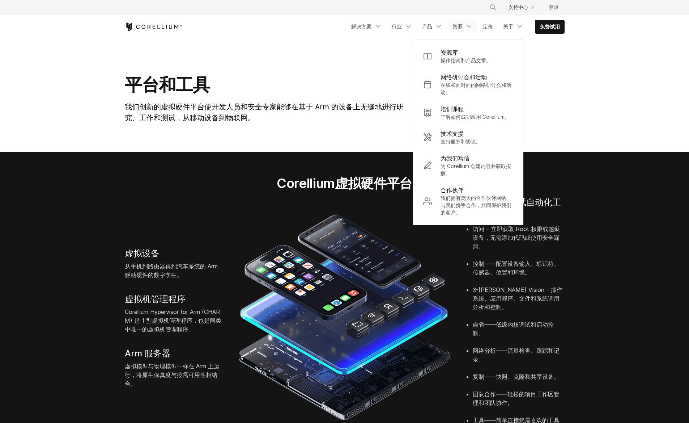
click at [568, 14] on div "免费试用 解决方案 移动的 行业" at bounding box center [345, 26] width 454 height 25
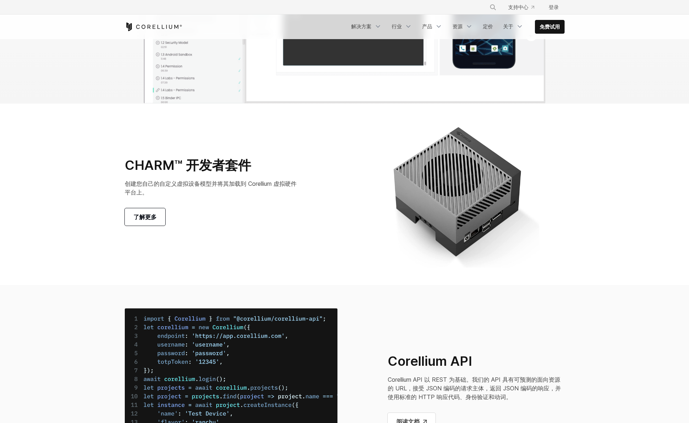
scroll to position [2414, 0]
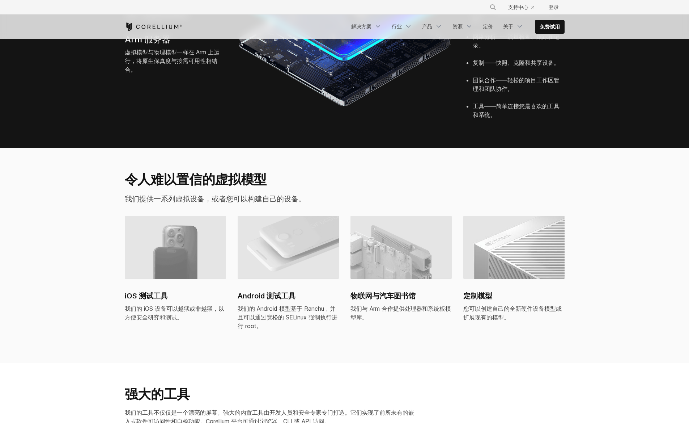
scroll to position [93, 0]
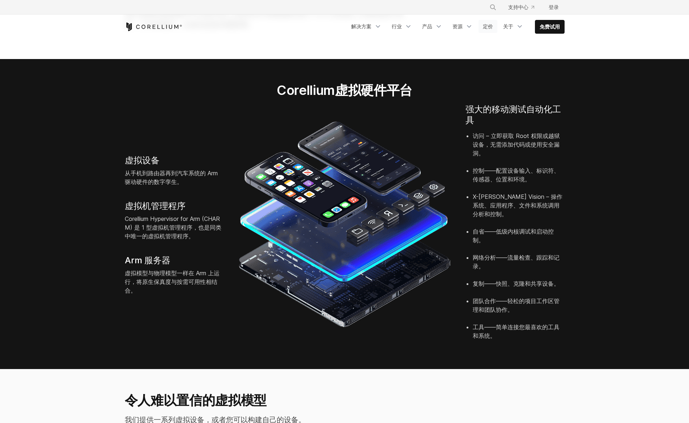
click at [494, 26] on link "定价" at bounding box center [488, 26] width 19 height 13
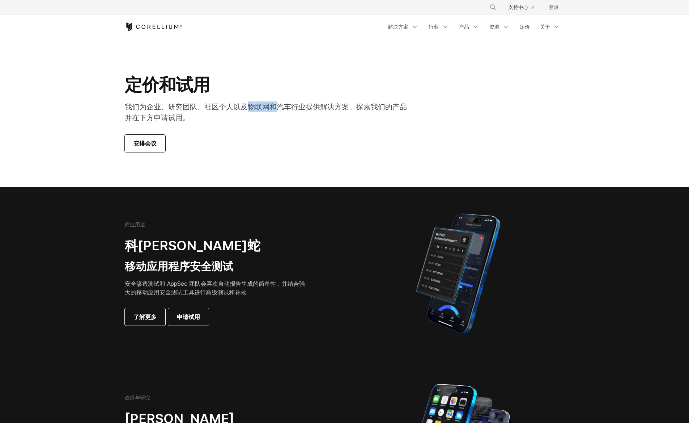
click at [288, 105] on font "我们为企业、研究团队、社区个人以及物联网和汽车行业提供解决方案。探索我们的产品并在下方申请试用。" at bounding box center [266, 112] width 282 height 20
click at [314, 105] on font "我们为企业、研究团队、社区个人以及物联网和汽车行业提供解决方案。探索我们的产品并在下方申请试用。" at bounding box center [266, 112] width 282 height 20
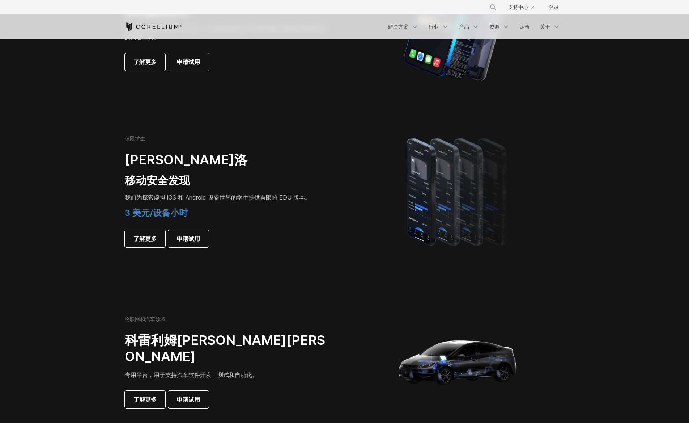
scroll to position [477, 0]
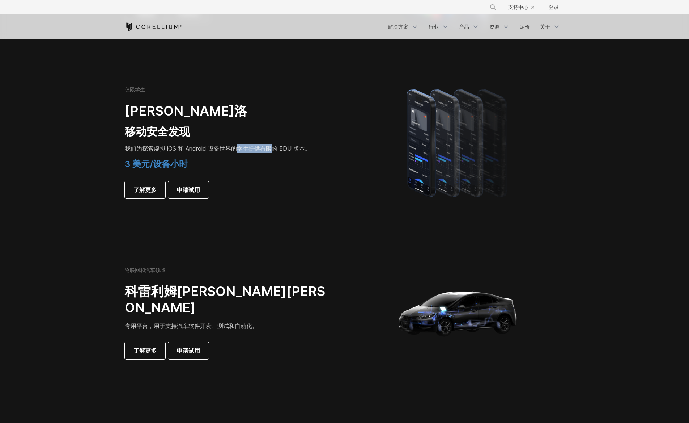
drag, startPoint x: 239, startPoint y: 147, endPoint x: 205, endPoint y: 147, distance: 34.4
click at [221, 147] on font "我们为探索虚拟 iOS 和 Android 设备世界的 学生提供有限的 EDU 版本。" at bounding box center [218, 148] width 186 height 7
drag, startPoint x: 203, startPoint y: 147, endPoint x: 197, endPoint y: 148, distance: 6.2
click at [198, 148] on font "我们为探索虚拟 iOS 和 Android 设备世界的" at bounding box center [181, 148] width 112 height 7
click at [232, 145] on font "我们为探索虚拟 iOS 和 Android 设备世界的" at bounding box center [181, 148] width 112 height 7
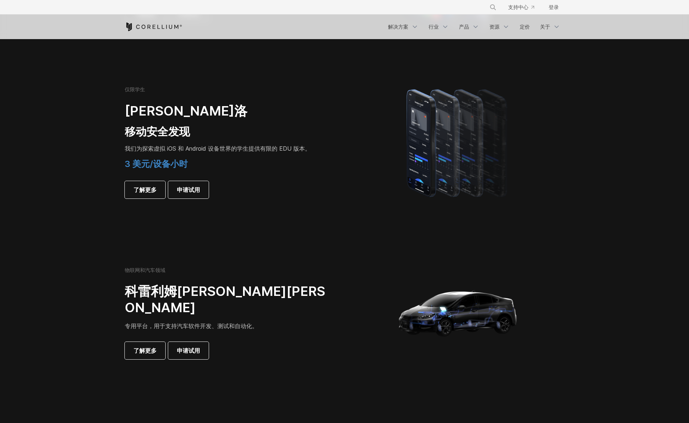
click at [244, 146] on font "学生提供有限的 EDU 版本。" at bounding box center [274, 148] width 74 height 7
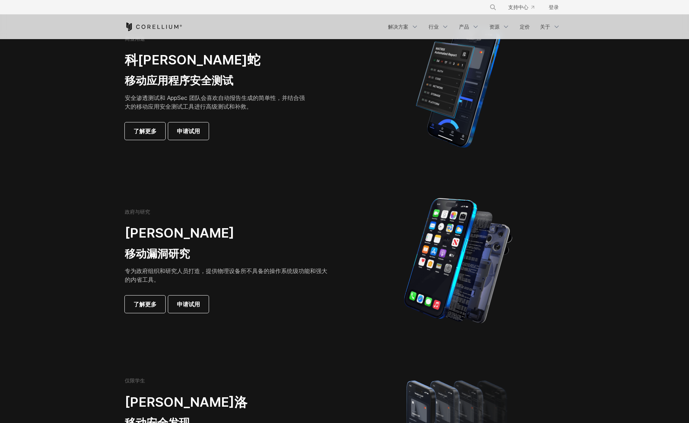
scroll to position [0, 0]
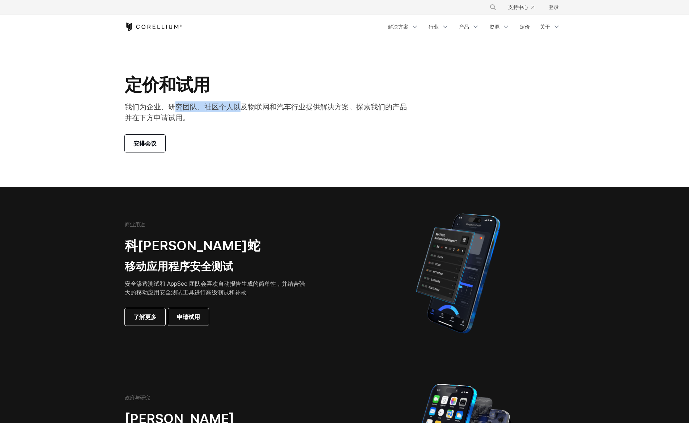
drag, startPoint x: 173, startPoint y: 102, endPoint x: 309, endPoint y: 105, distance: 135.7
click at [283, 105] on font "我们为企业、研究团队、社区个人以及物联网和汽车行业提供解决方案。探索我们的产品并在下方申请试用。" at bounding box center [266, 112] width 282 height 20
click at [321, 105] on font "我们为企业、研究团队、社区个人以及物联网和汽车行业提供解决方案。探索我们的产品并在下方申请试用。" at bounding box center [266, 112] width 282 height 20
click at [157, 30] on icon "科雷利姆之家" at bounding box center [154, 26] width 58 height 9
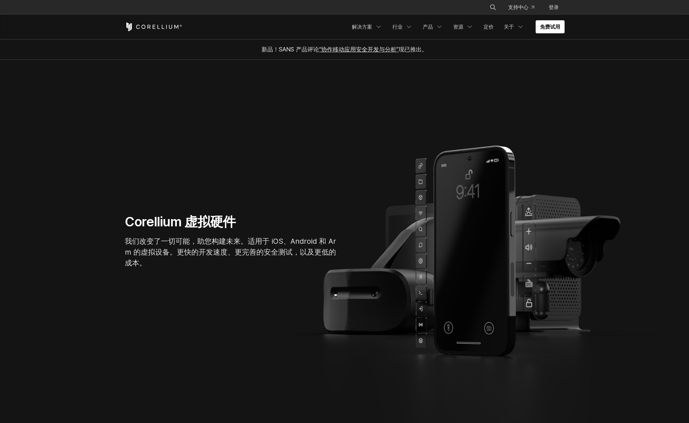
click at [624, 84] on section "Corellium 虚拟硬件 我们改变了一切可能，助您构建未来。适用于 iOS、Android 和 Arm 的虚拟设备。更快的开发速度、更完善的安全测试，以及…" at bounding box center [344, 244] width 689 height 368
drag, startPoint x: 631, startPoint y: 86, endPoint x: 641, endPoint y: 89, distance: 11.0
click at [631, 86] on section "Corellium 虚拟硬件 我们改变了一切可能，助您构建未来。适用于 iOS、Android 和 Arm 的虚拟设备。更快的开发速度、更完善的安全测试，以及…" at bounding box center [344, 244] width 689 height 368
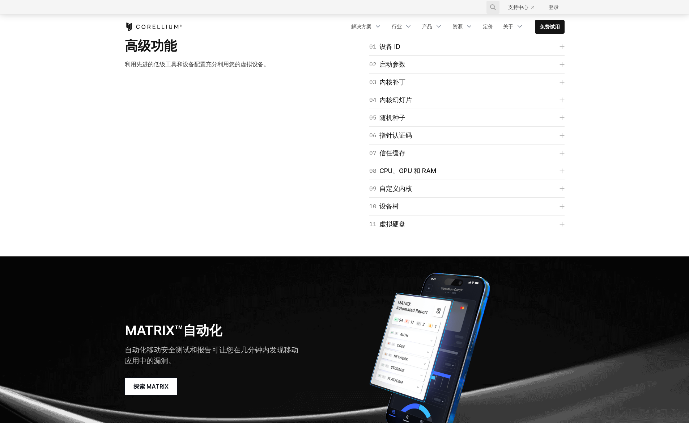
scroll to position [754, 0]
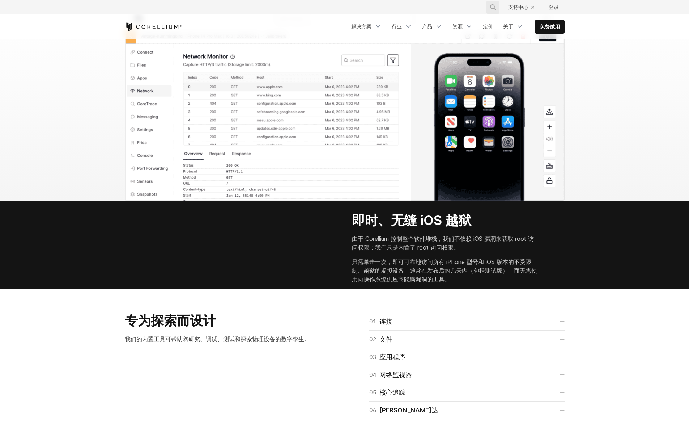
click at [492, 5] on icon "搜索" at bounding box center [493, 7] width 6 height 6
click at [436, 11] on input "搜索我们的网站..." at bounding box center [456, 7] width 59 height 11
type input "**"
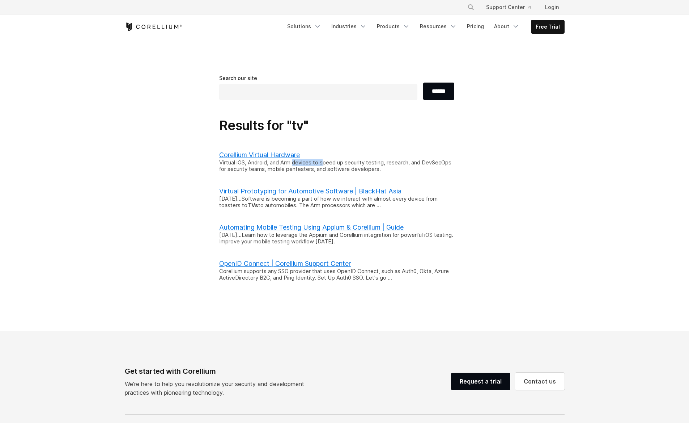
drag, startPoint x: 297, startPoint y: 164, endPoint x: 364, endPoint y: 167, distance: 67.0
click at [349, 166] on div "Virtual iOS, Android, and Arm devices to speed up security testing, research, a…" at bounding box center [336, 166] width 235 height 14
drag, startPoint x: 366, startPoint y: 167, endPoint x: 393, endPoint y: 168, distance: 27.5
click at [367, 167] on div "Virtual iOS, Android, and Arm devices to speed up security testing, research, a…" at bounding box center [336, 166] width 235 height 14
drag, startPoint x: 398, startPoint y: 168, endPoint x: 343, endPoint y: 164, distance: 55.5
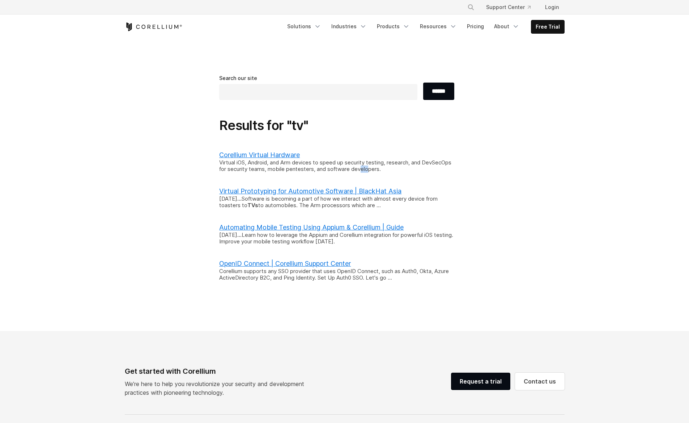
click at [351, 165] on div "Virtual iOS, Android, and Arm devices to speed up security testing, research, a…" at bounding box center [336, 166] width 235 height 14
click at [343, 164] on div "Virtual iOS, Android, and Arm devices to speed up security testing, research, a…" at bounding box center [336, 166] width 235 height 14
drag, startPoint x: 305, startPoint y: 205, endPoint x: 347, endPoint y: 204, distance: 42.4
click at [323, 203] on div "Jun 17, 2025 ... Software is becoming a part of how we interact with almost eve…" at bounding box center [336, 202] width 235 height 14
click at [351, 204] on div "Jun 17, 2025 ... Software is becoming a part of how we interact with almost eve…" at bounding box center [336, 202] width 235 height 14
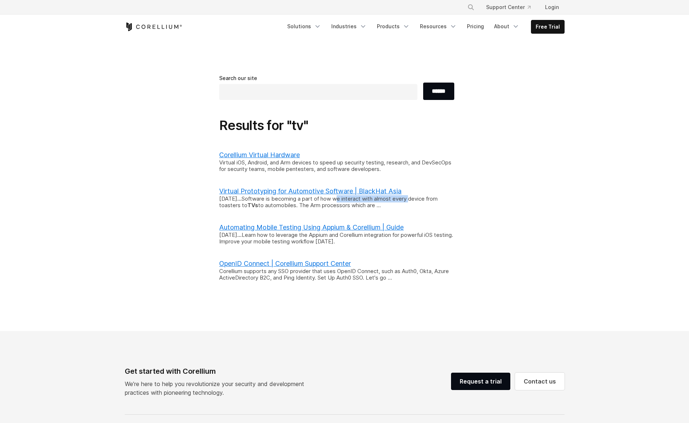
drag, startPoint x: 428, startPoint y: 198, endPoint x: 294, endPoint y: 202, distance: 133.6
click at [313, 202] on div "Jun 17, 2025 ... Software is becoming a part of how we interact with almost eve…" at bounding box center [336, 202] width 235 height 14
click at [293, 202] on div "Jun 17, 2025 ... Software is becoming a part of how we interact with almost eve…" at bounding box center [336, 202] width 235 height 14
click at [362, 91] on input "text" at bounding box center [318, 92] width 198 height 16
type input "********"
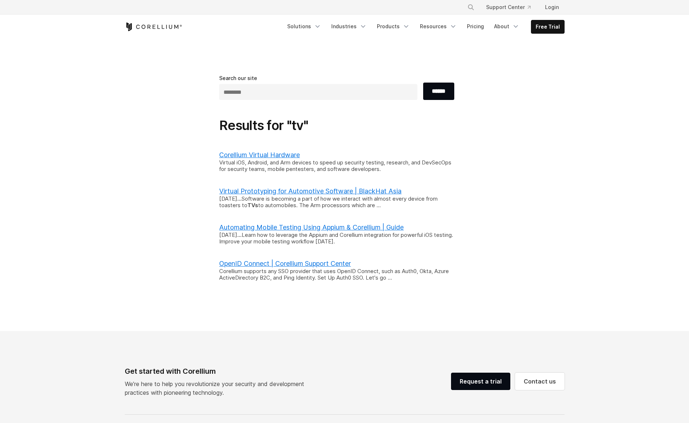
click at [423, 82] on input "******" at bounding box center [438, 90] width 31 height 17
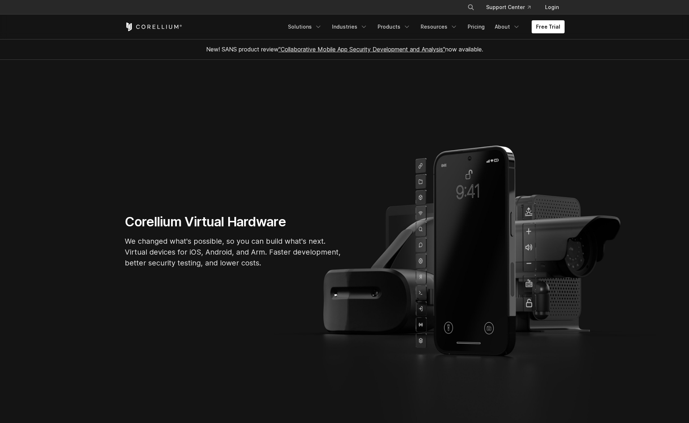
click at [564, 135] on section "Corellium Virtual Hardware We changed what's possible, so you can build what's …" at bounding box center [344, 244] width 689 height 368
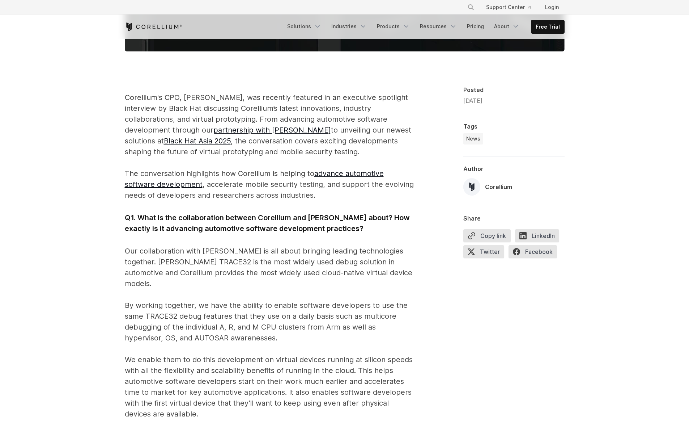
scroll to position [950, 0]
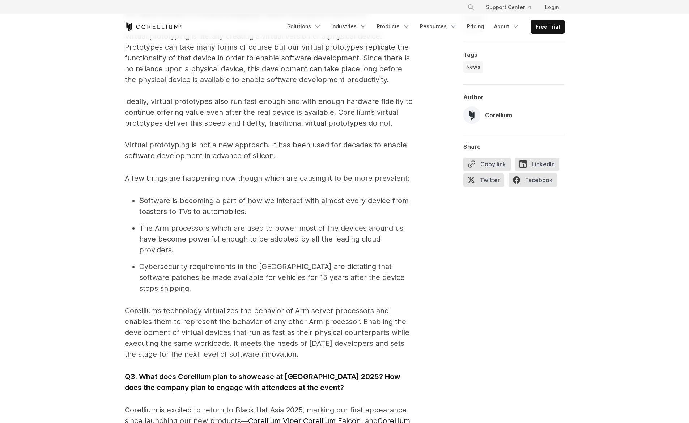
click at [613, 52] on div "Advancing Automotive Software Development and Mobile Security Testing with Core…" at bounding box center [344, 152] width 689 height 2126
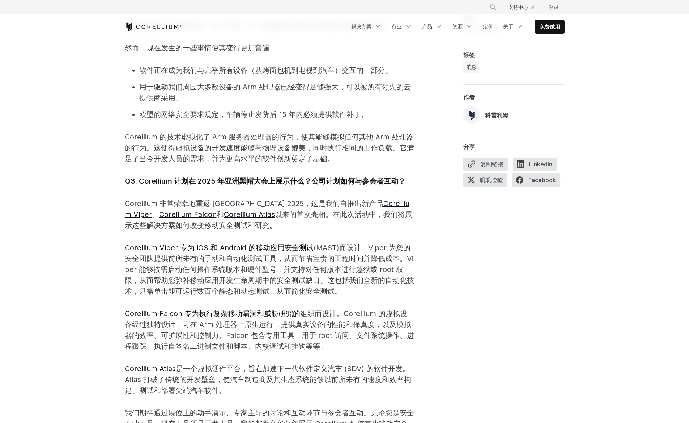
scroll to position [765, 0]
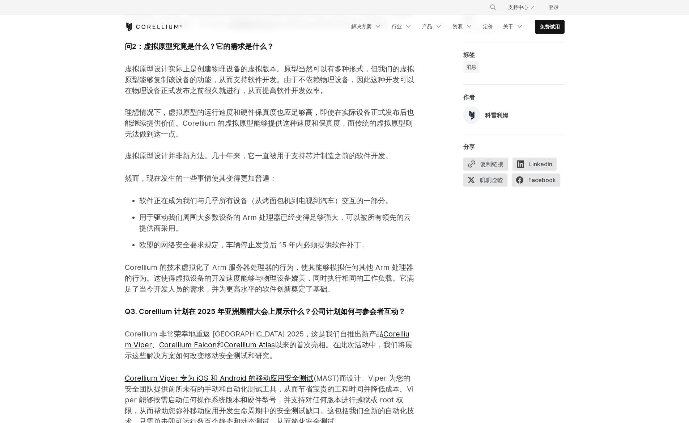
click at [617, 172] on div "利用 Corellium 推进汽车软件开发和移动安全测试 Corellium 首席产品官关于通过尖端虚拟硬件和行业合作伙伴关系彻底改变汽车软件开发和移动安全测…" at bounding box center [344, 121] width 689 height 1694
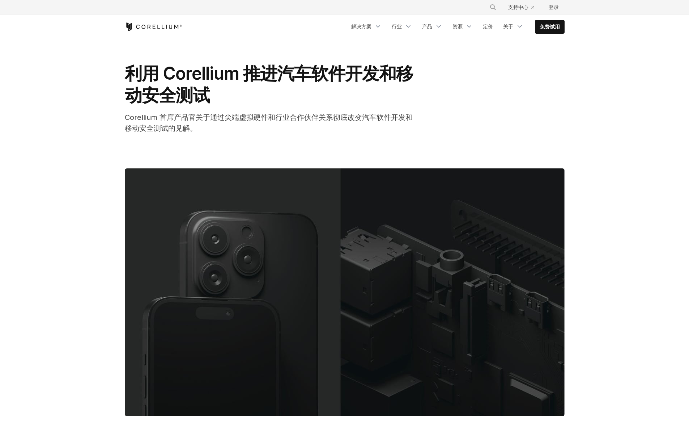
scroll to position [0, 0]
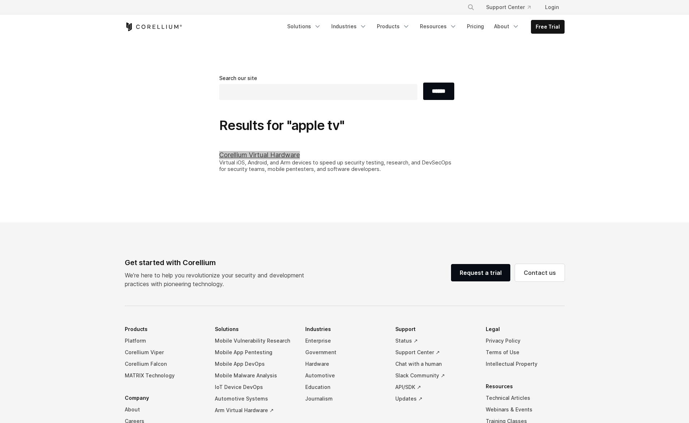
click at [542, 152] on div "Search our site ****** Results for "apple tv" Corellium Virtual Hardware Virtua…" at bounding box center [345, 130] width 454 height 113
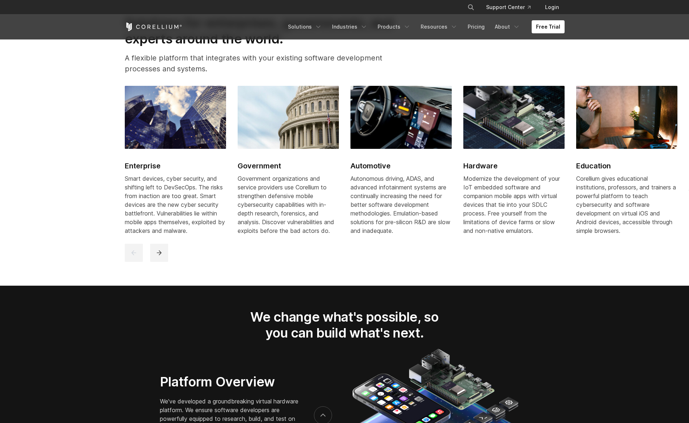
scroll to position [1482, 0]
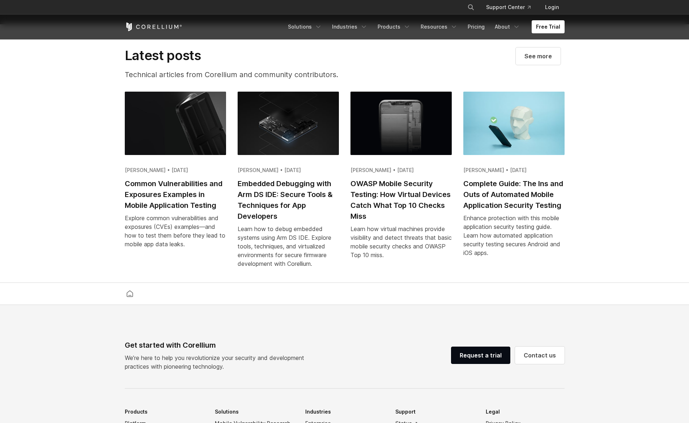
click at [464, 220] on div "Enhance protection with this mobile application security testing guide. Learn h…" at bounding box center [514, 234] width 101 height 43
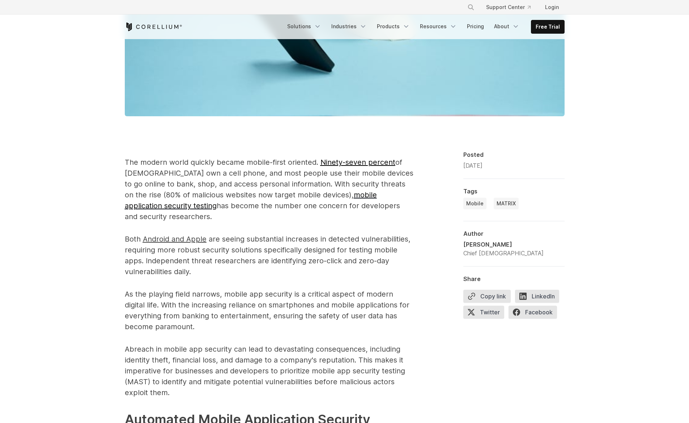
scroll to position [323, 0]
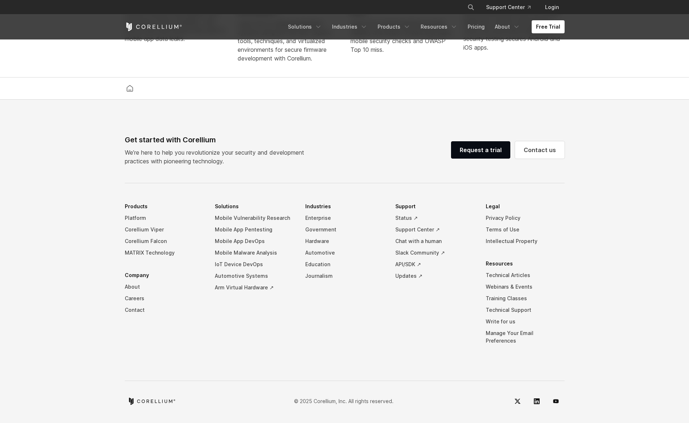
click at [631, 252] on footer "Get started with Corellium We’re here to help you revolutionize your security a…" at bounding box center [344, 262] width 689 height 325
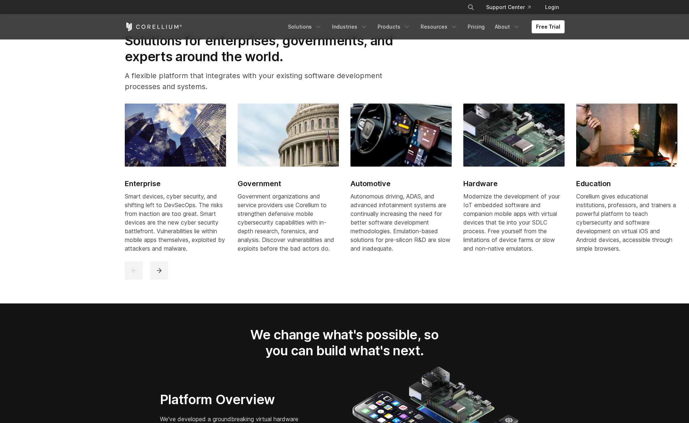
scroll to position [10, 0]
